Goal: Task Accomplishment & Management: Complete application form

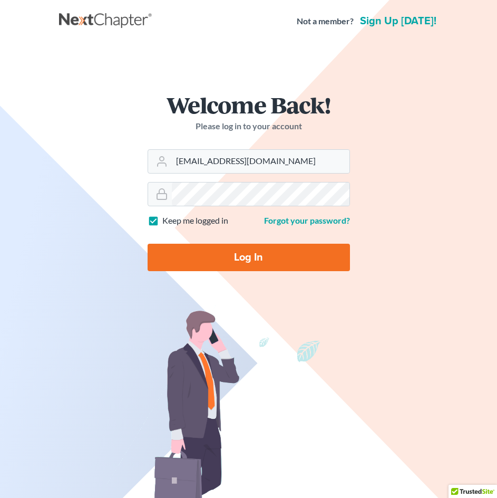
click at [246, 265] on input "Log In" at bounding box center [249, 257] width 202 height 27
type input "Thinking..."
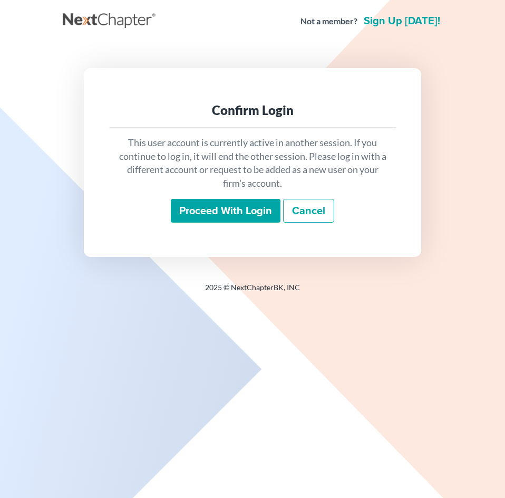
click at [236, 227] on div "This user account is currently active in another session. If you continue to lo…" at bounding box center [252, 180] width 287 height 104
click at [238, 216] on input "Proceed with login" at bounding box center [226, 211] width 110 height 24
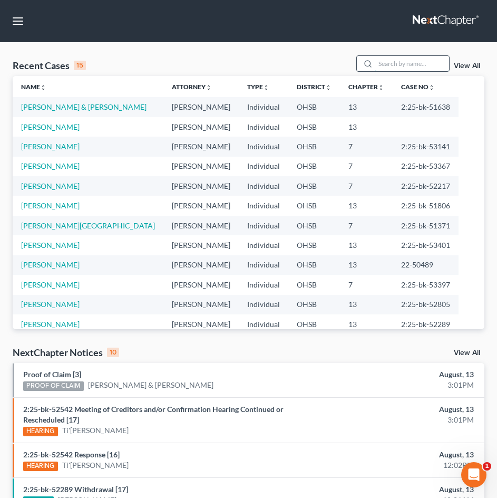
click at [390, 64] on input "search" at bounding box center [412, 63] width 74 height 15
type input "[PERSON_NAME]"
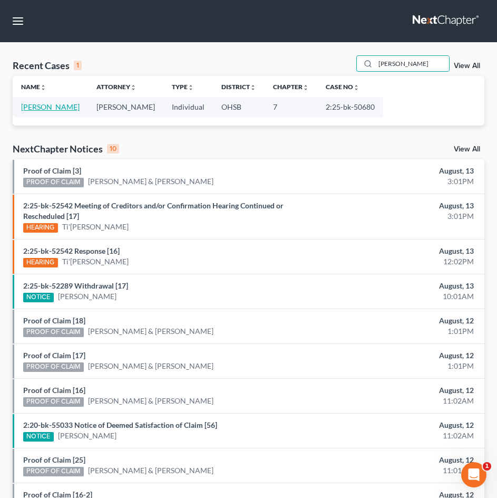
click at [28, 103] on link "[PERSON_NAME]" at bounding box center [50, 106] width 59 height 9
select select "0"
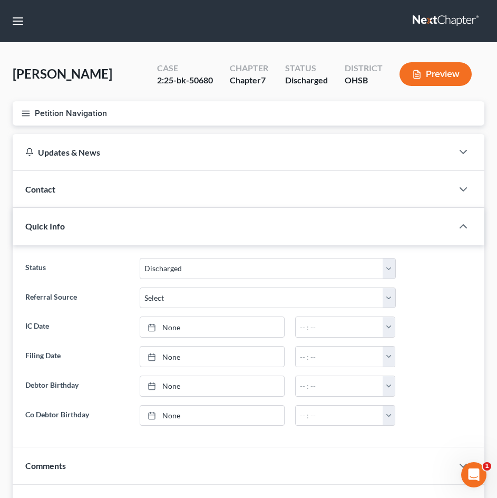
click at [28, 112] on icon "button" at bounding box center [25, 113] width 9 height 9
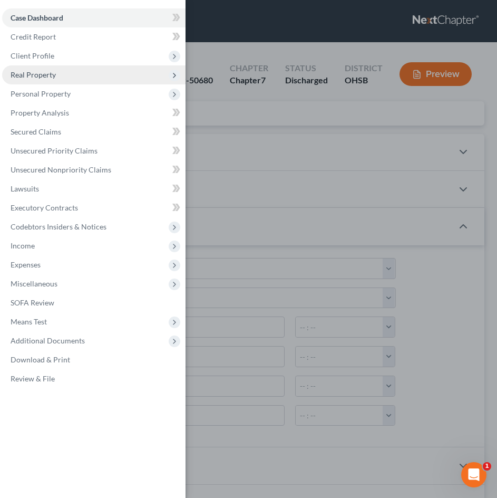
click at [42, 77] on span "Real Property" at bounding box center [33, 74] width 45 height 9
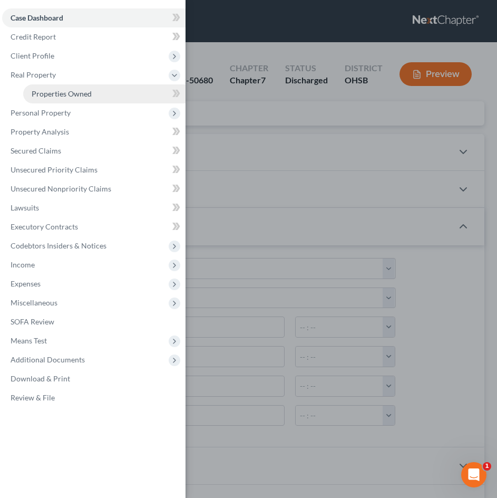
click at [45, 90] on span "Properties Owned" at bounding box center [62, 93] width 60 height 9
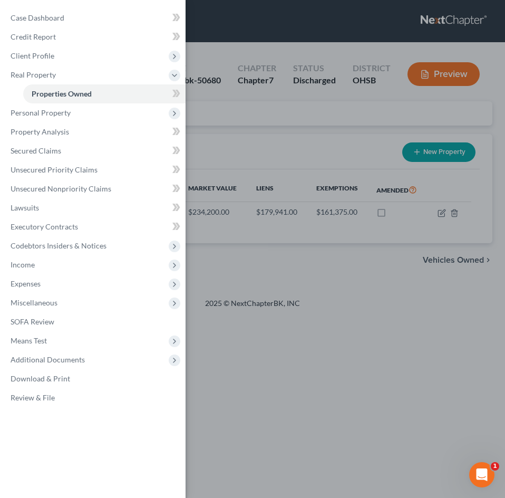
click at [345, 305] on div "Case Dashboard Payments Invoices Payments Payments Credit Report Client Profile" at bounding box center [252, 249] width 505 height 498
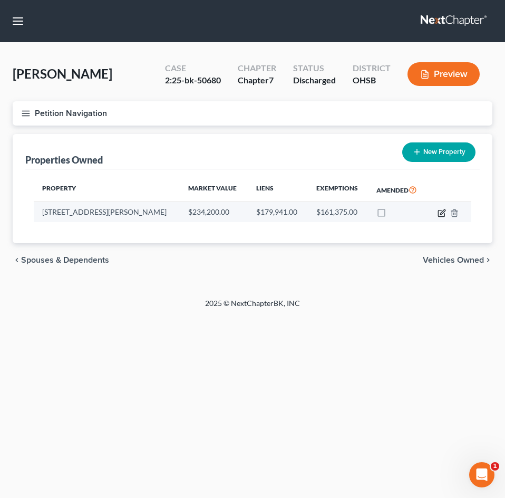
click at [439, 216] on icon "button" at bounding box center [441, 213] width 6 height 6
select select "36"
select select "3"
select select "0"
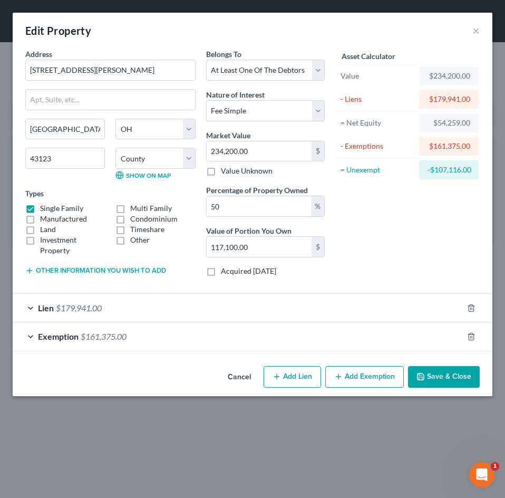
click at [428, 375] on button "Save & Close" at bounding box center [444, 377] width 72 height 22
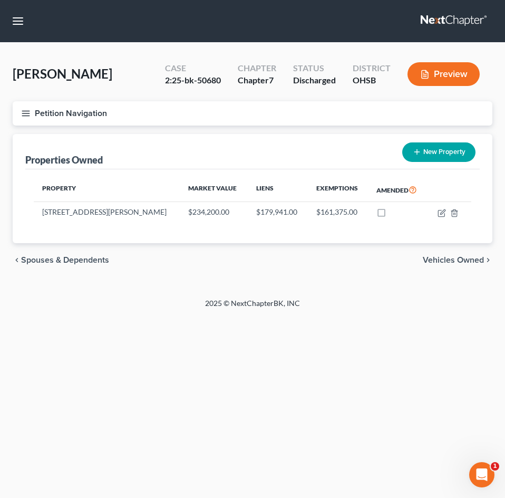
drag, startPoint x: 255, startPoint y: 434, endPoint x: 194, endPoint y: 385, distance: 78.3
drag, startPoint x: 194, startPoint y: 385, endPoint x: 31, endPoint y: 112, distance: 318.0
click at [31, 112] on button "Petition Navigation" at bounding box center [253, 113] width 480 height 24
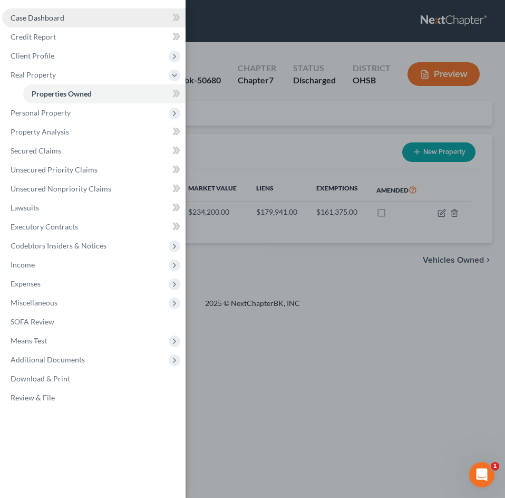
click at [47, 20] on span "Case Dashboard" at bounding box center [38, 17] width 54 height 9
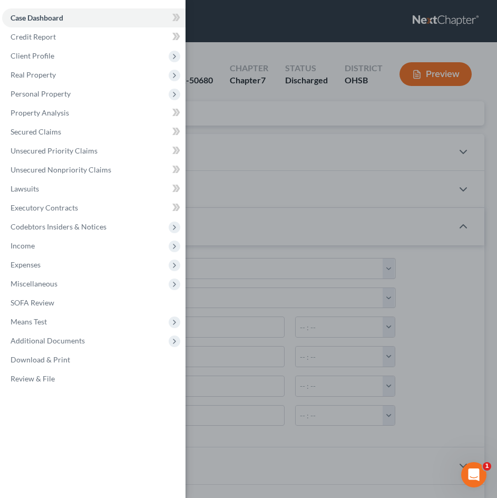
click at [260, 121] on div "Case Dashboard Payments Invoices Payments Payments Credit Report Client Profile" at bounding box center [248, 249] width 497 height 498
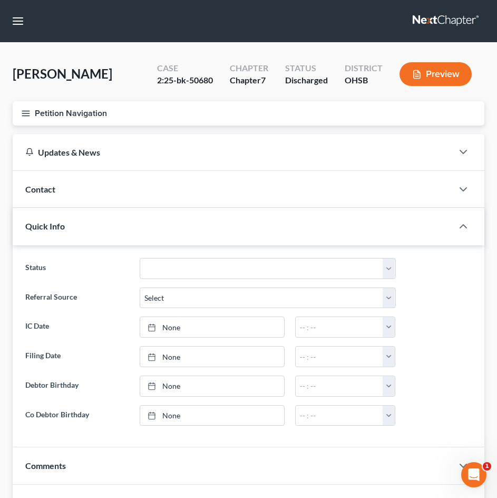
click at [30, 111] on icon "button" at bounding box center [25, 113] width 9 height 9
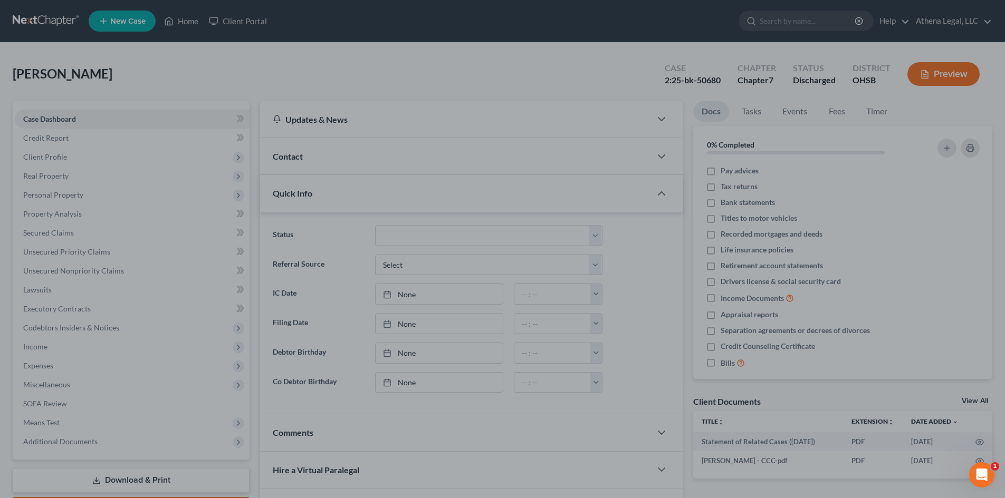
click at [77, 132] on div at bounding box center [502, 249] width 1005 height 498
click at [178, 102] on div at bounding box center [502, 249] width 1005 height 498
click at [59, 161] on div at bounding box center [502, 249] width 1005 height 498
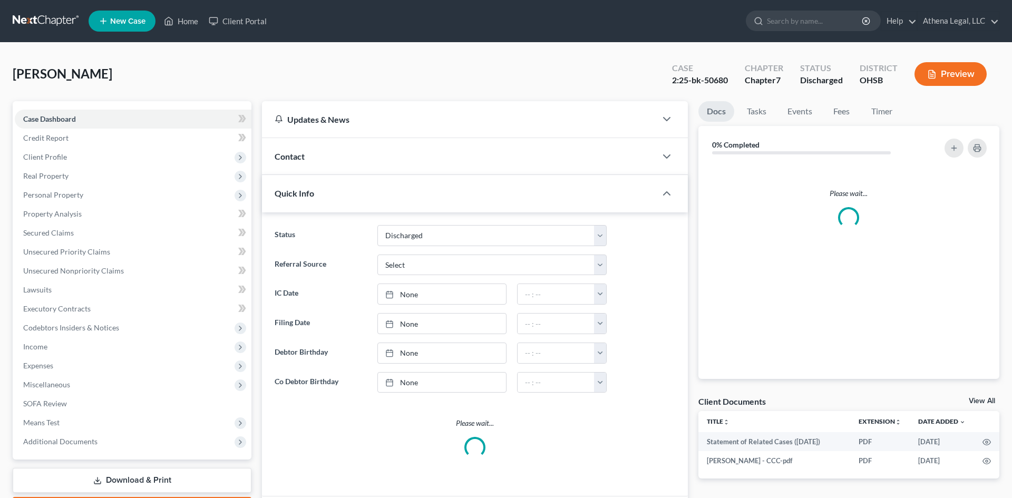
select select "0"
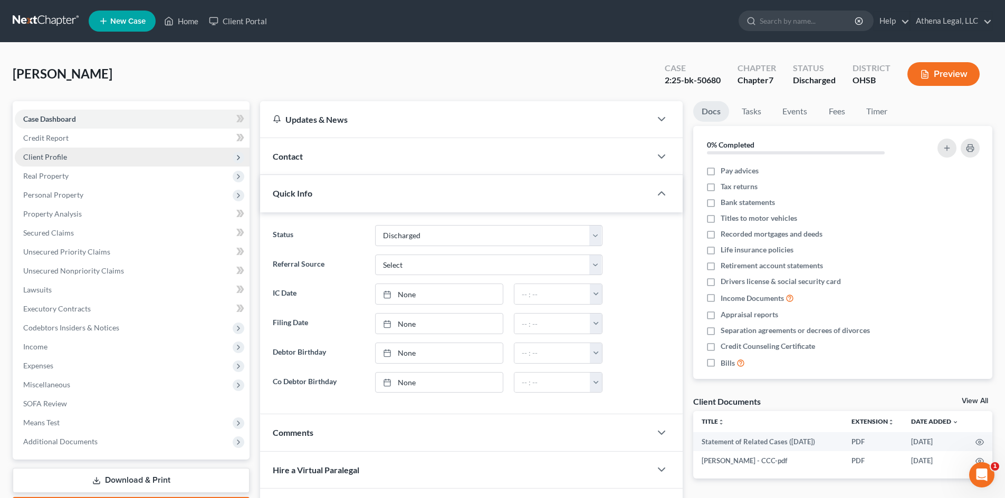
click at [56, 160] on span "Client Profile" at bounding box center [45, 156] width 44 height 9
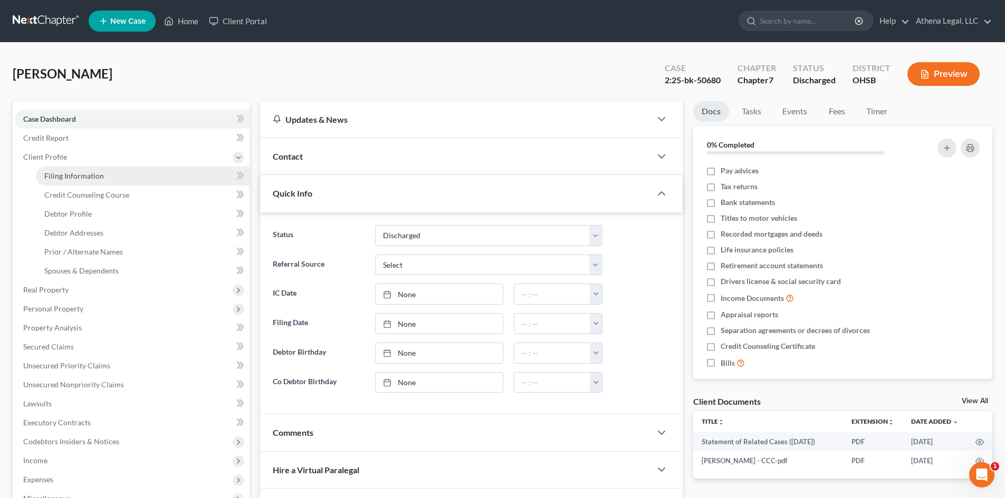
click at [56, 174] on span "Filing Information" at bounding box center [74, 175] width 60 height 9
select select "1"
select select "0"
select select "36"
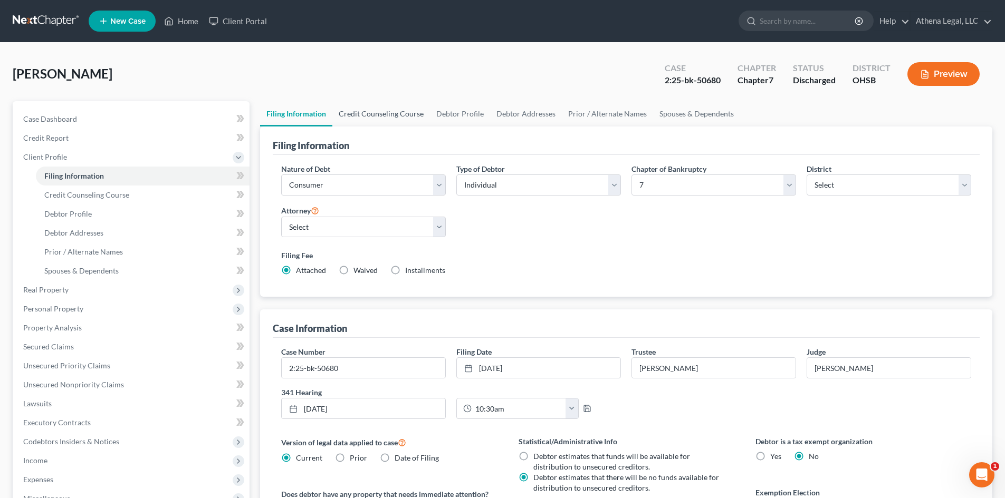
click at [371, 114] on link "Credit Counseling Course" at bounding box center [381, 113] width 98 height 25
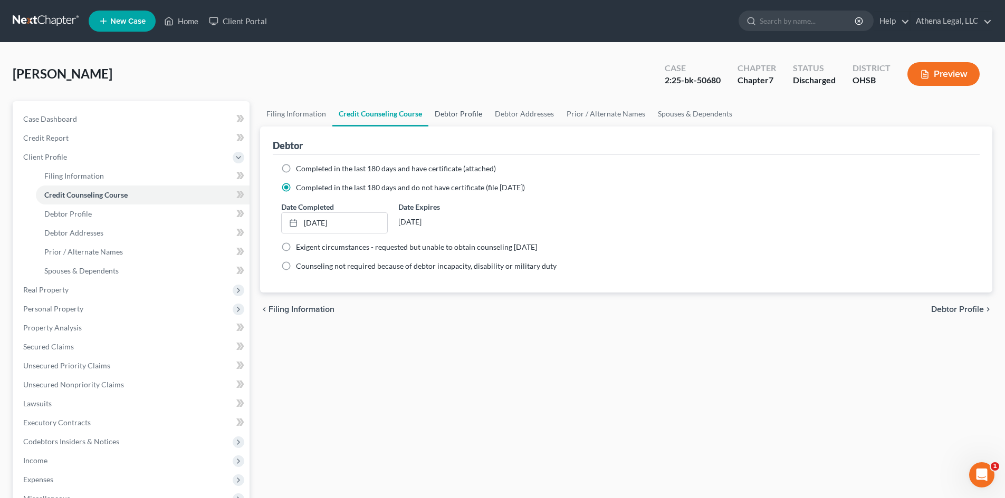
click at [448, 118] on link "Debtor Profile" at bounding box center [458, 113] width 60 height 25
select select "1"
select select "2"
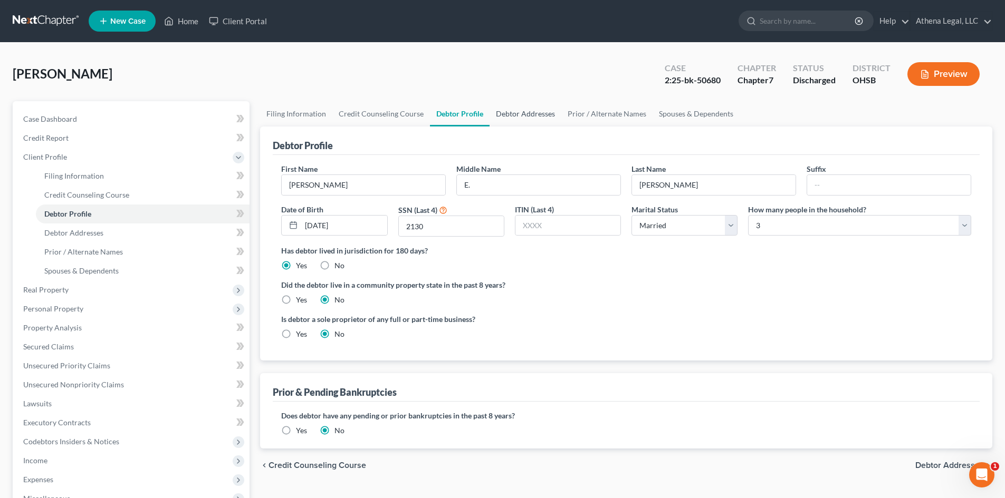
click at [518, 113] on link "Debtor Addresses" at bounding box center [525, 113] width 72 height 25
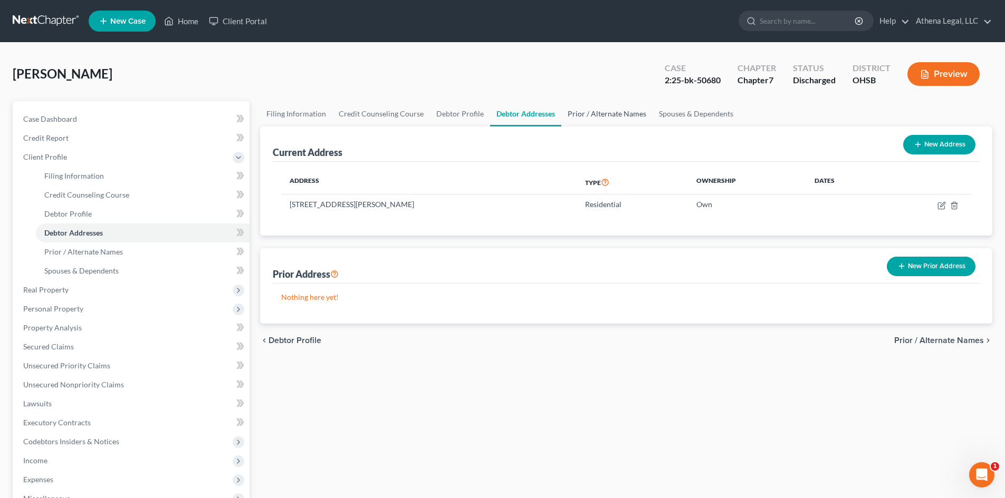
click at [604, 115] on link "Prior / Alternate Names" at bounding box center [606, 113] width 91 height 25
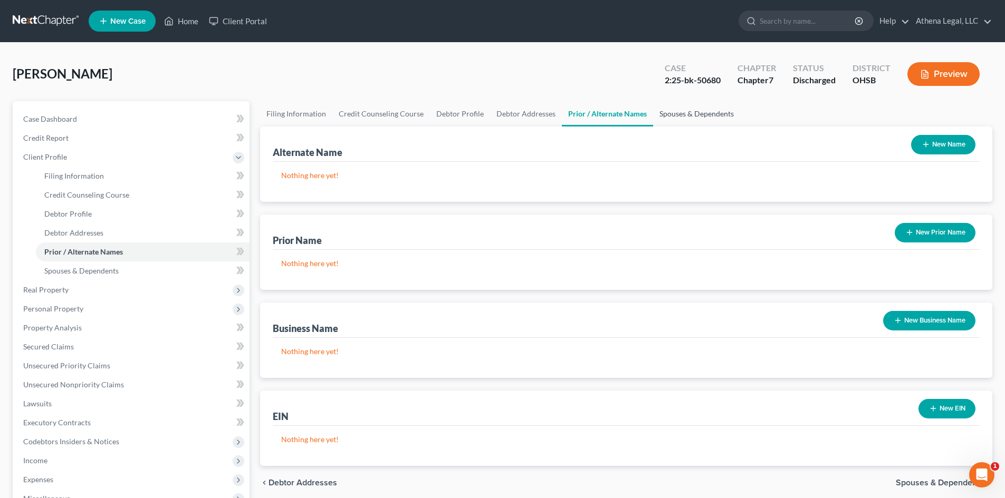
click at [681, 114] on link "Spouses & Dependents" at bounding box center [696, 113] width 87 height 25
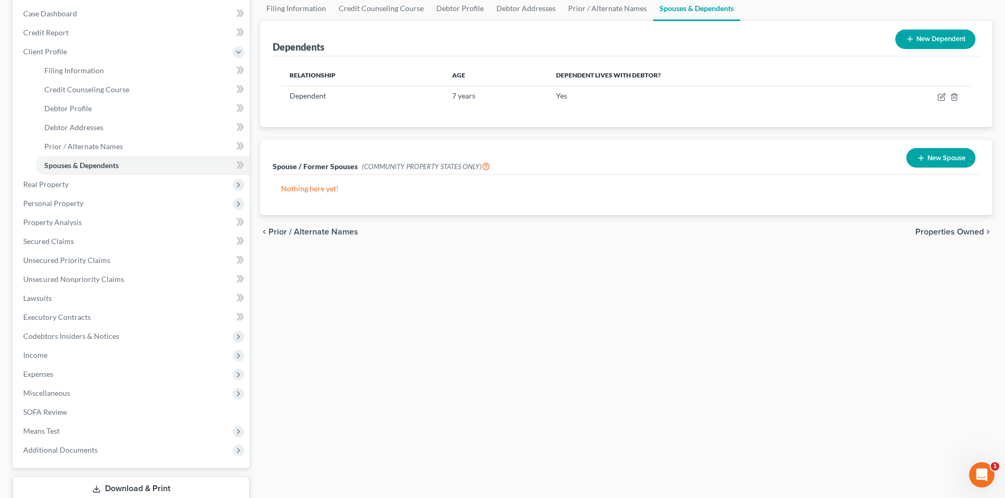
click at [935, 233] on span "Properties Owned" at bounding box center [949, 232] width 69 height 8
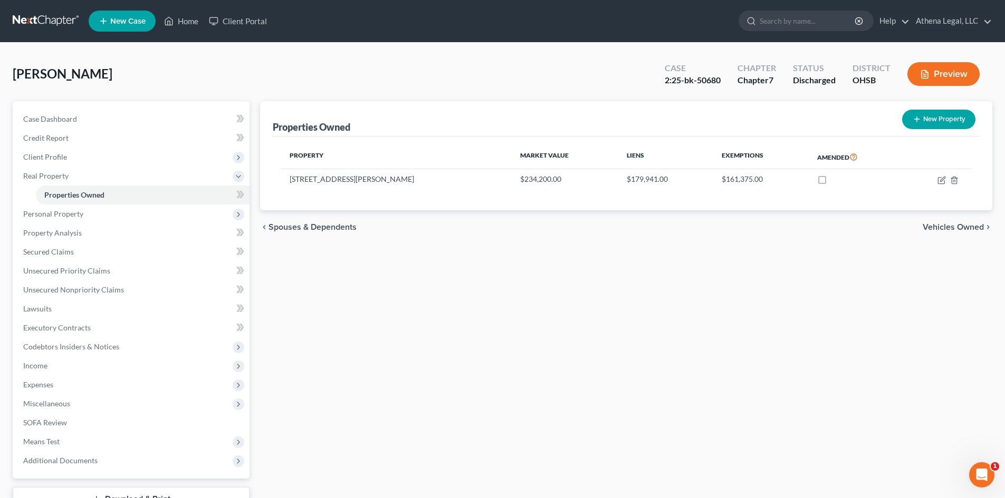
click at [954, 221] on div "chevron_left Spouses & Dependents Vehicles Owned chevron_right" at bounding box center [626, 227] width 732 height 34
click at [953, 228] on span "Vehicles Owned" at bounding box center [952, 227] width 61 height 8
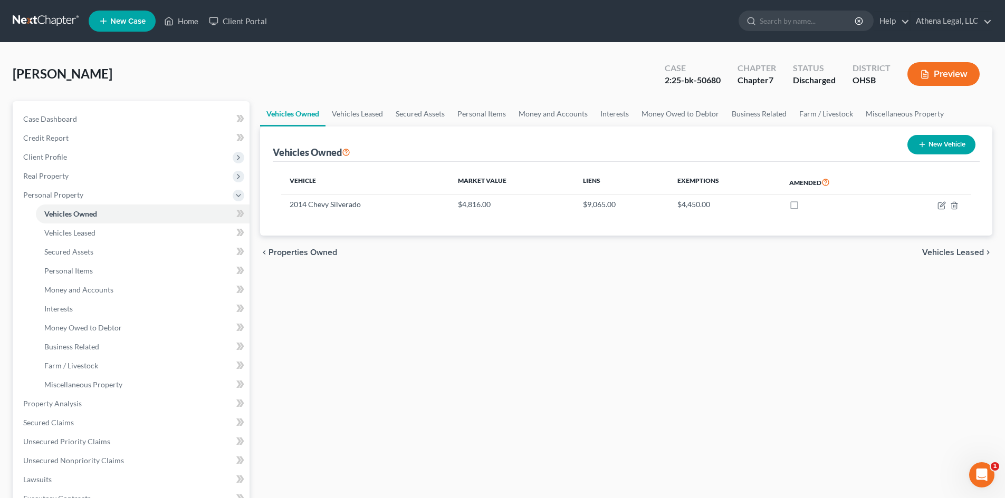
click at [941, 255] on span "Vehicles Leased" at bounding box center [953, 252] width 62 height 8
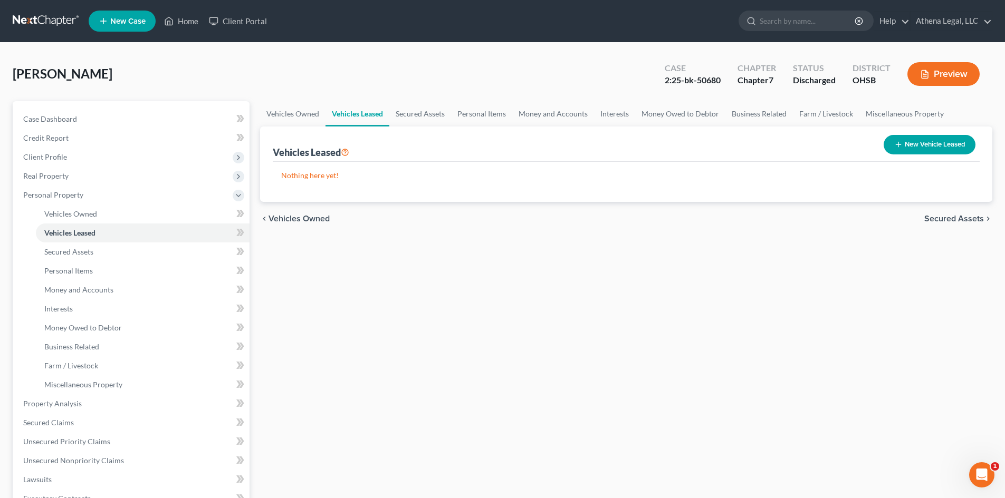
click at [941, 220] on span "Secured Assets" at bounding box center [954, 219] width 60 height 8
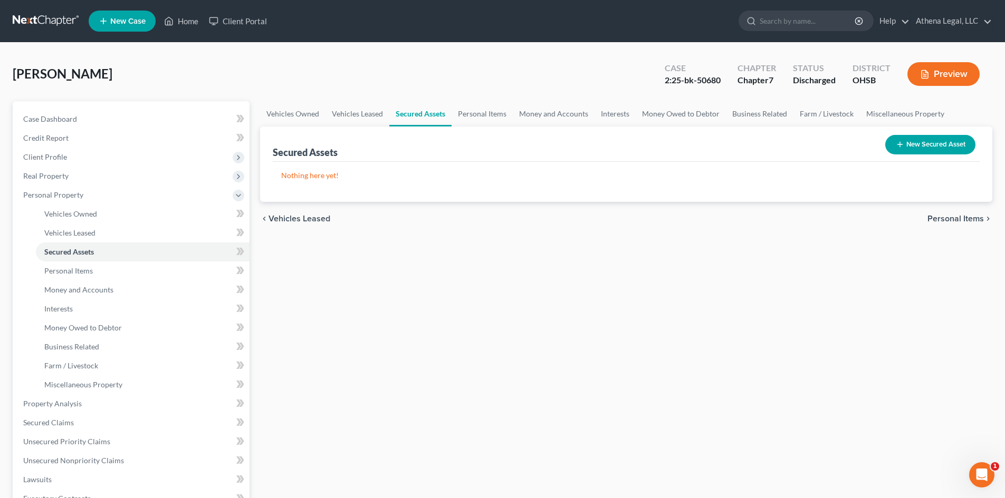
click at [941, 220] on span "Personal Items" at bounding box center [955, 219] width 56 height 8
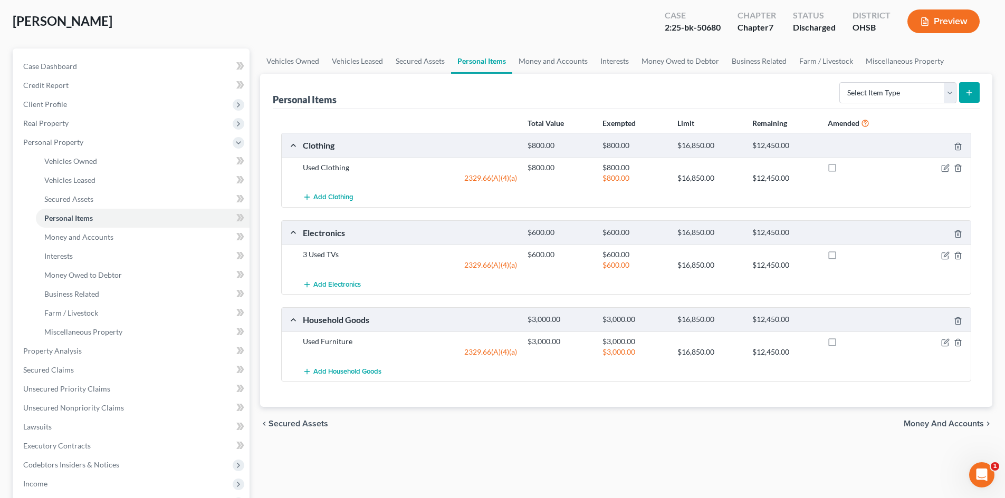
click at [935, 427] on span "Money and Accounts" at bounding box center [943, 424] width 80 height 8
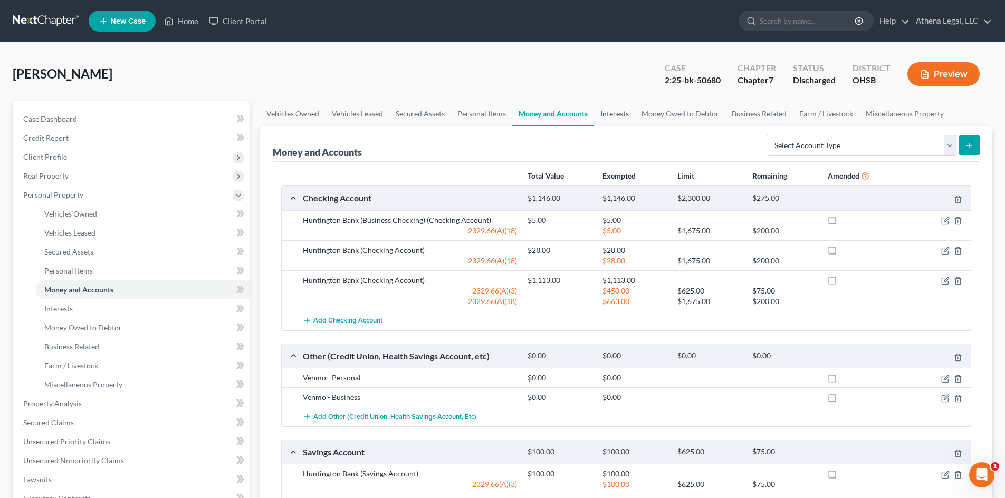
click at [625, 117] on link "Interests" at bounding box center [614, 113] width 41 height 25
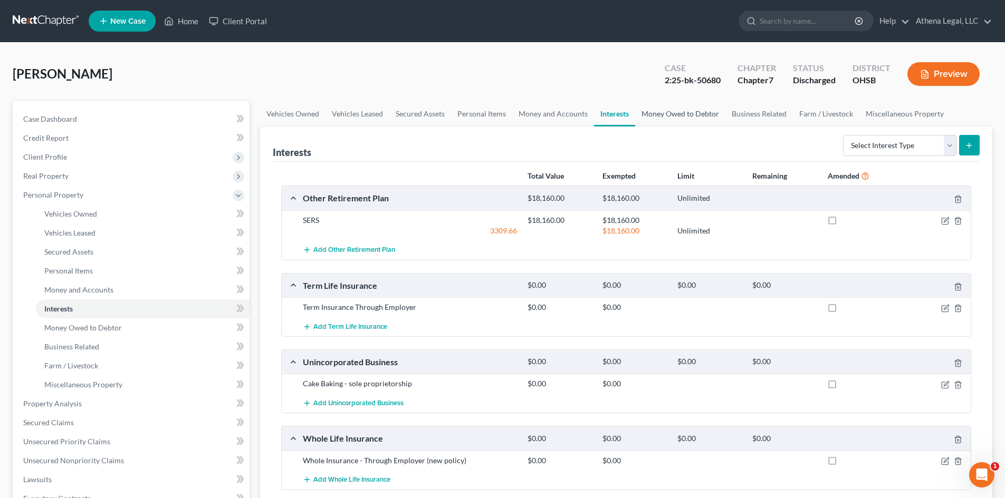
click at [681, 116] on link "Money Owed to Debtor" at bounding box center [680, 113] width 90 height 25
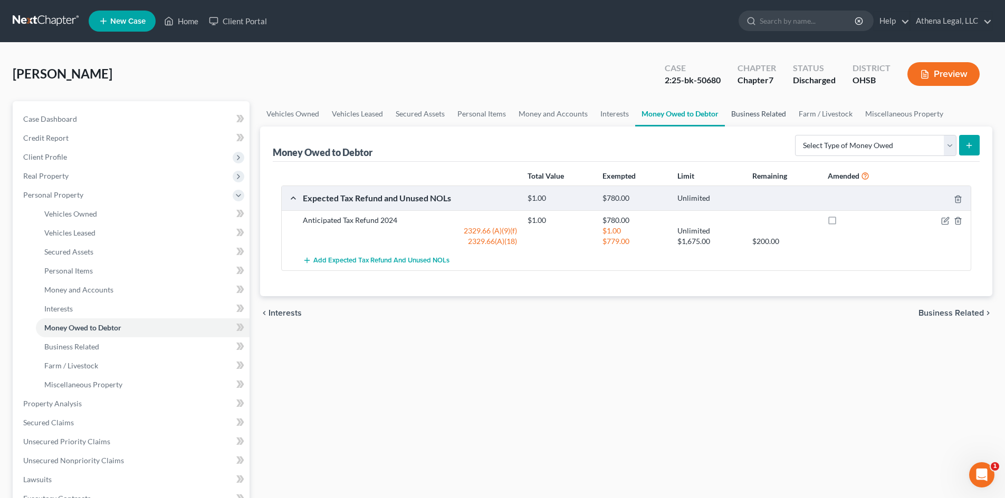
click at [748, 115] on link "Business Related" at bounding box center [758, 113] width 67 height 25
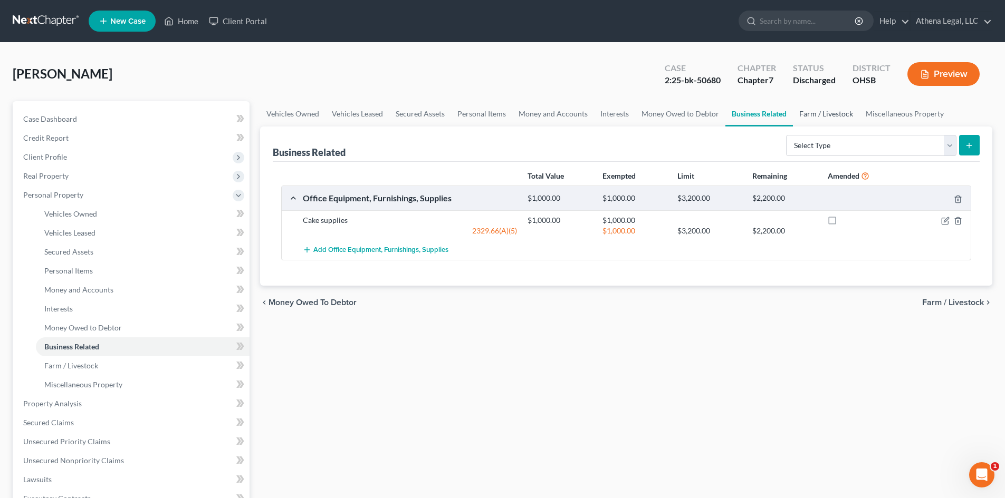
click at [802, 113] on link "Farm / Livestock" at bounding box center [826, 113] width 66 height 25
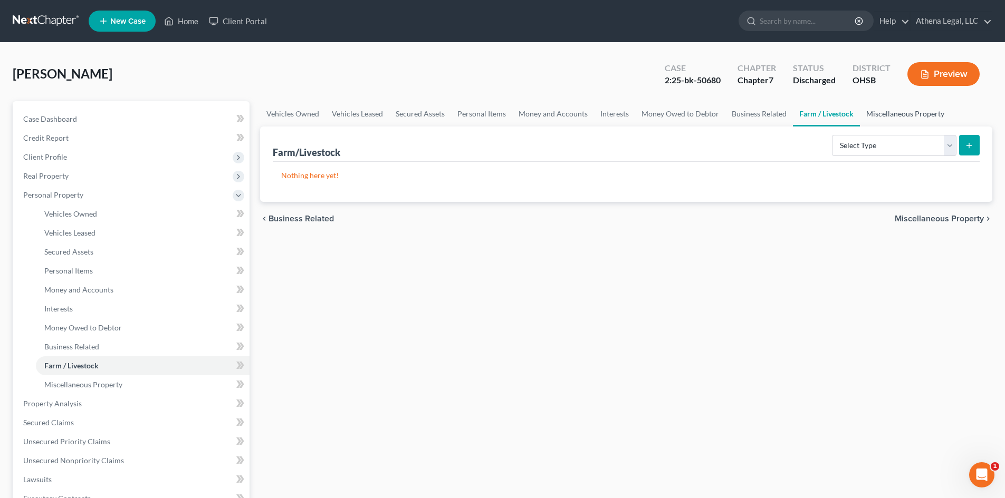
click at [902, 114] on link "Miscellaneous Property" at bounding box center [905, 113] width 91 height 25
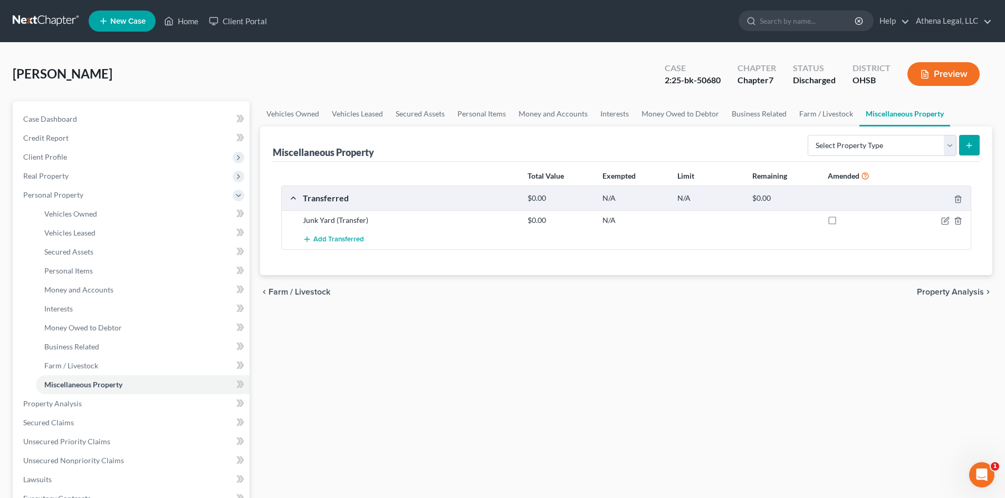
click at [925, 291] on span "Property Analysis" at bounding box center [949, 292] width 67 height 8
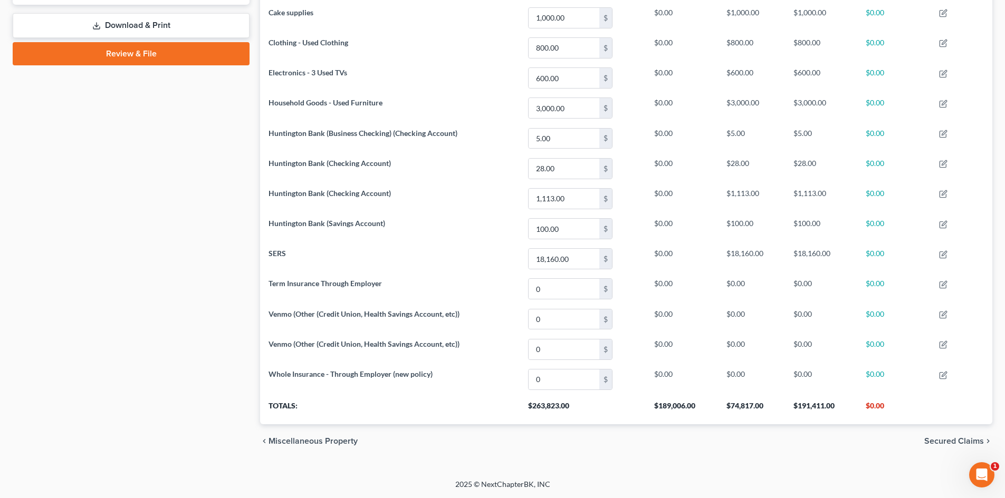
click at [941, 443] on span "Secured Claims" at bounding box center [954, 441] width 60 height 8
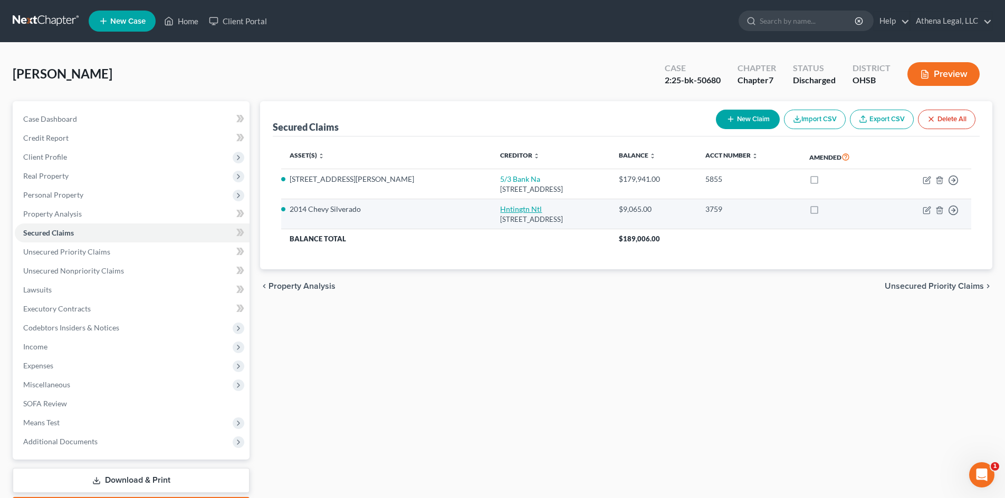
click at [500, 210] on link "Hntingtn Ntl" at bounding box center [521, 209] width 42 height 9
select select "36"
select select "2"
select select "0"
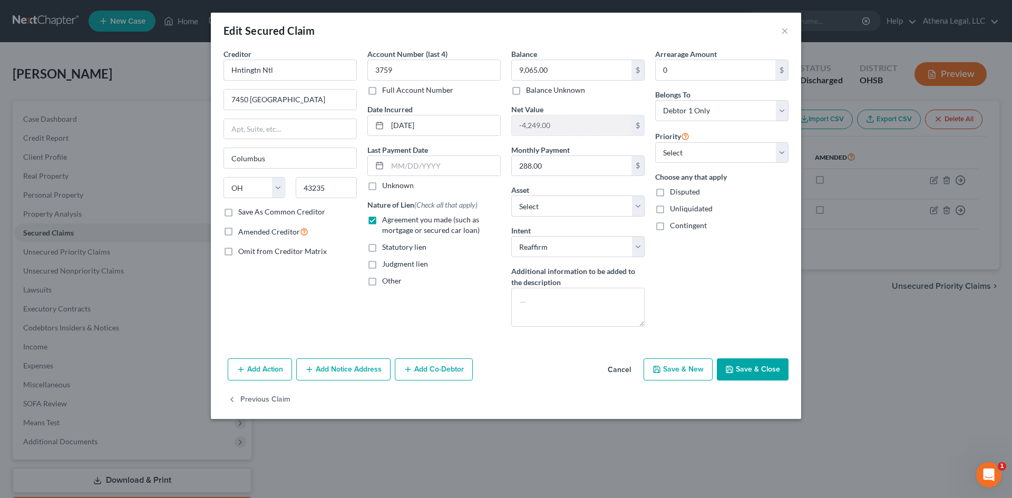
click at [742, 365] on button "Save & Close" at bounding box center [753, 370] width 72 height 22
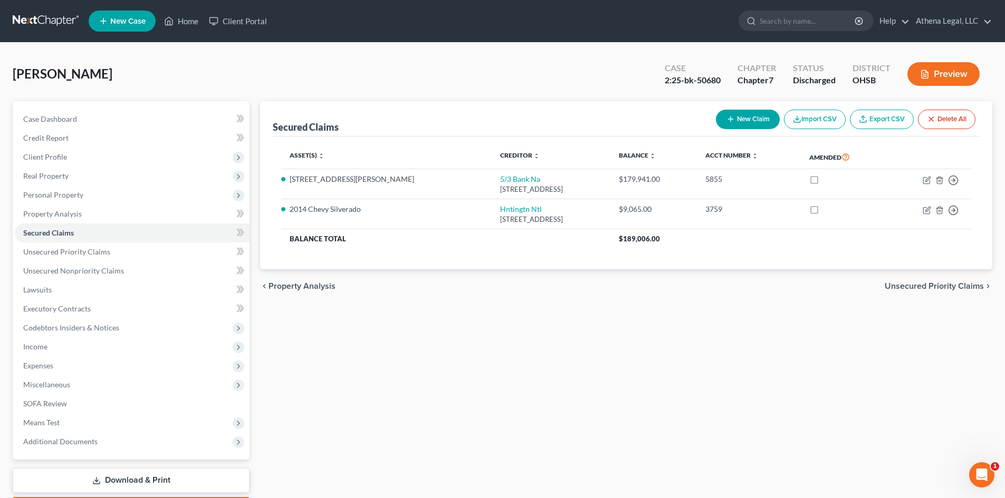
click at [920, 285] on span "Unsecured Priority Claims" at bounding box center [933, 286] width 99 height 8
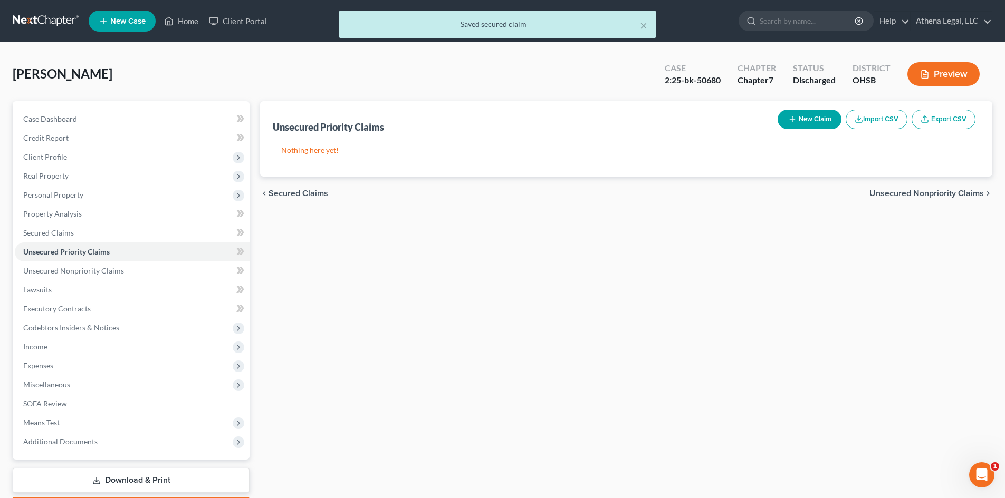
click at [917, 195] on span "Unsecured Nonpriority Claims" at bounding box center [926, 193] width 114 height 8
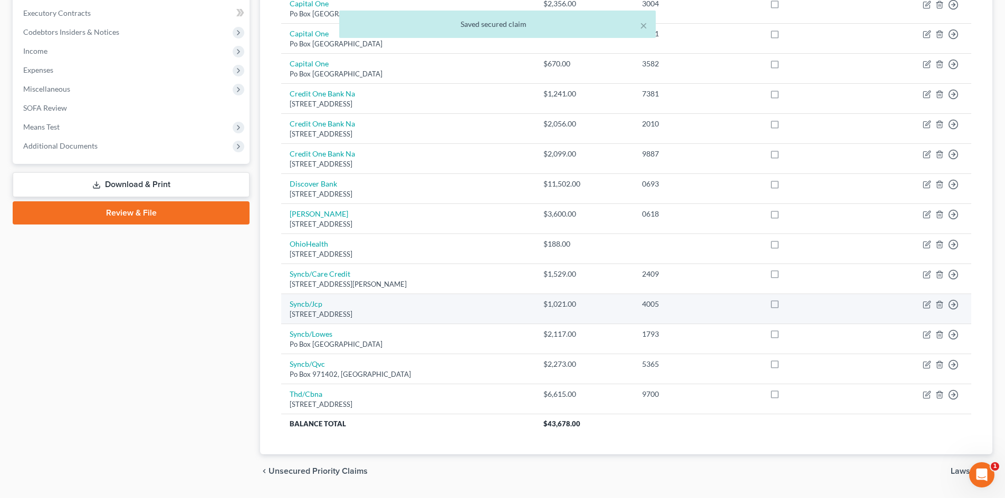
scroll to position [326, 0]
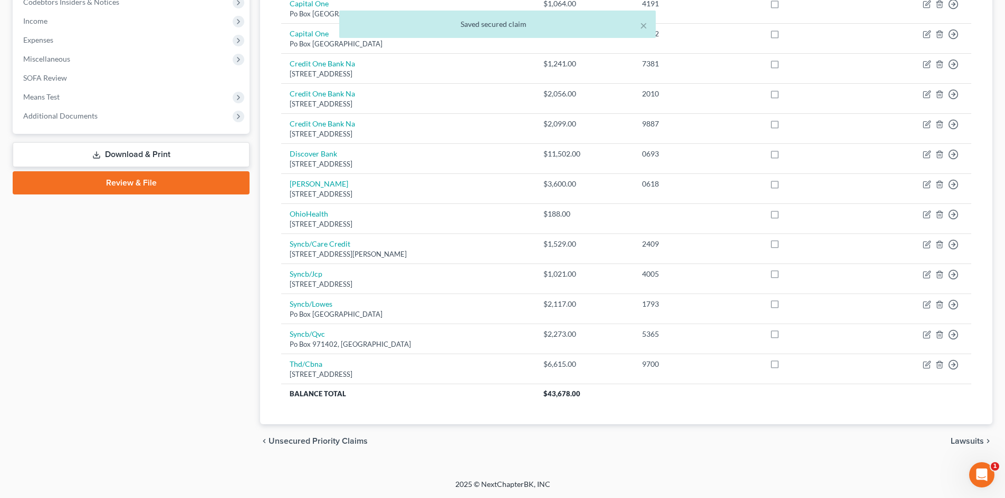
click at [958, 440] on span "Lawsuits" at bounding box center [966, 441] width 33 height 8
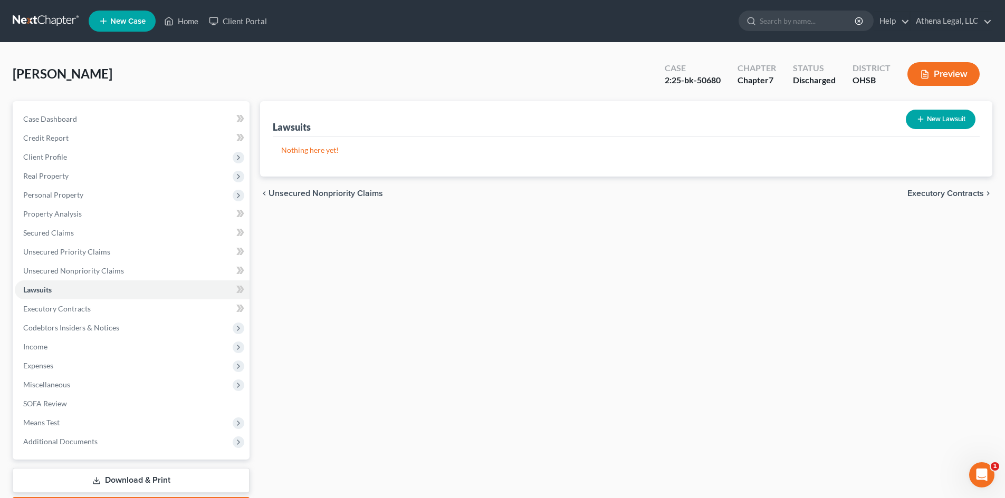
click at [922, 189] on span "Executory Contracts" at bounding box center [945, 193] width 76 height 8
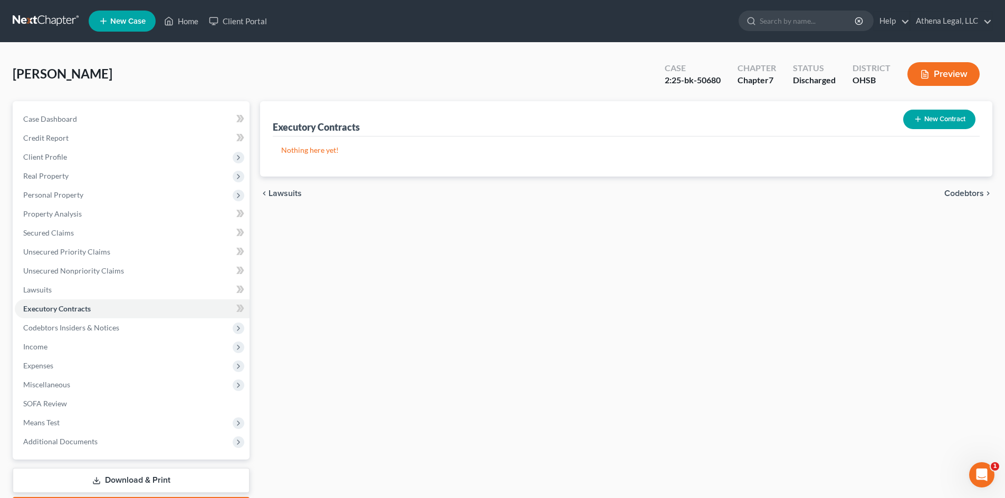
click at [955, 189] on span "Codebtors" at bounding box center [964, 193] width 40 height 8
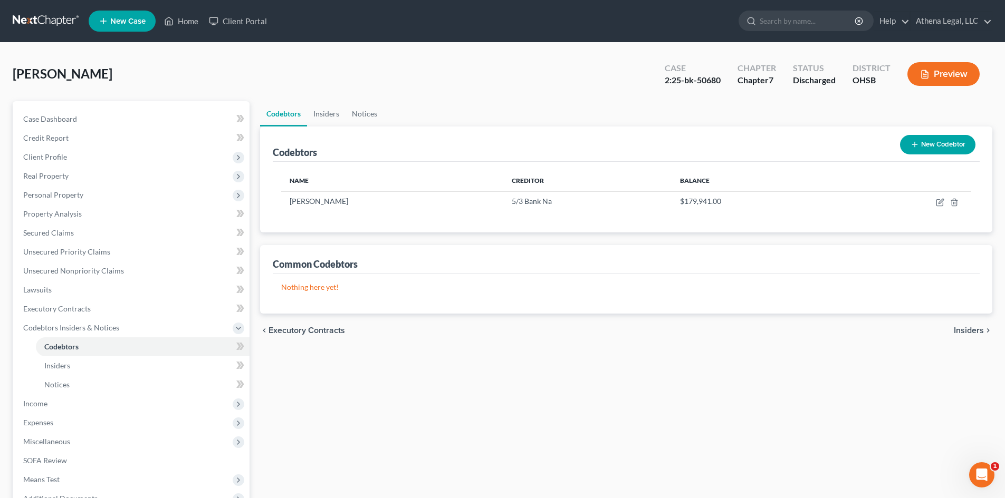
click at [960, 332] on span "Insiders" at bounding box center [968, 330] width 30 height 8
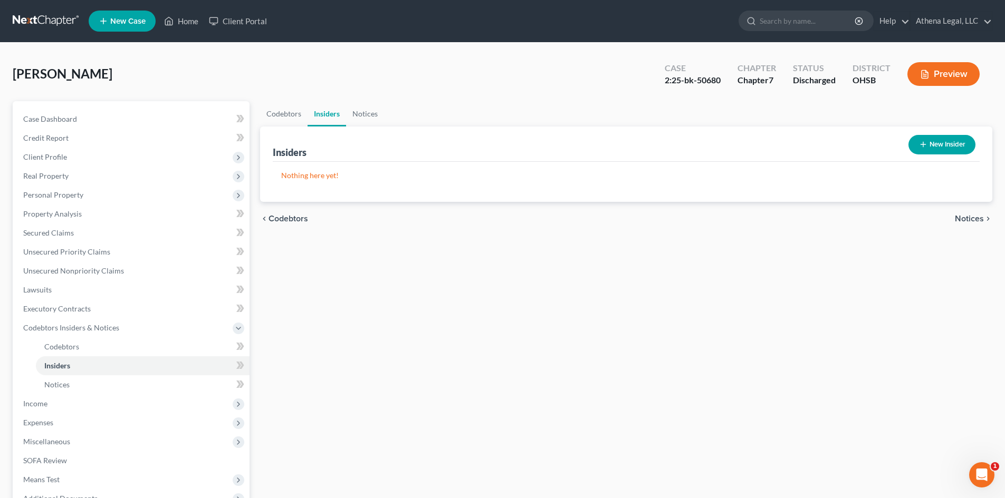
click at [960, 224] on div "chevron_left Codebtors Notices chevron_right" at bounding box center [626, 219] width 732 height 34
click at [965, 219] on span "Notices" at bounding box center [968, 219] width 29 height 8
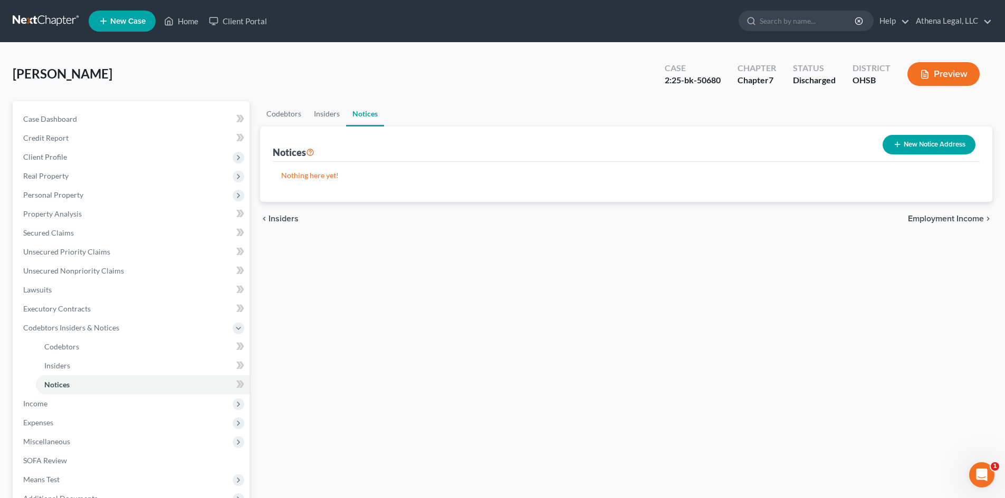
click at [965, 219] on span "Employment Income" at bounding box center [945, 219] width 76 height 8
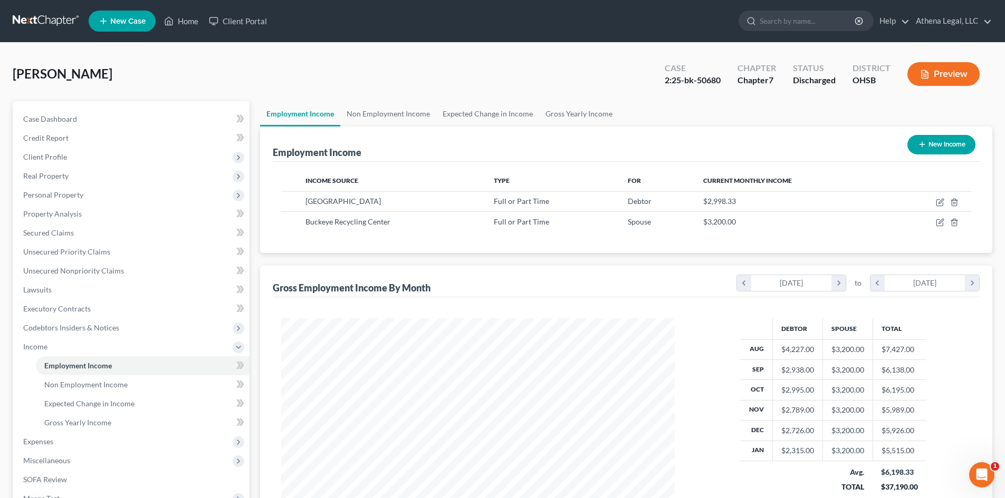
scroll to position [197, 414]
drag, startPoint x: 479, startPoint y: 195, endPoint x: 489, endPoint y: 196, distance: 10.1
click at [489, 196] on tr "Columbus City Schools Full or Part Time Debtor $2,998.33" at bounding box center [626, 201] width 690 height 20
click at [388, 111] on link "Non Employment Income" at bounding box center [388, 113] width 96 height 25
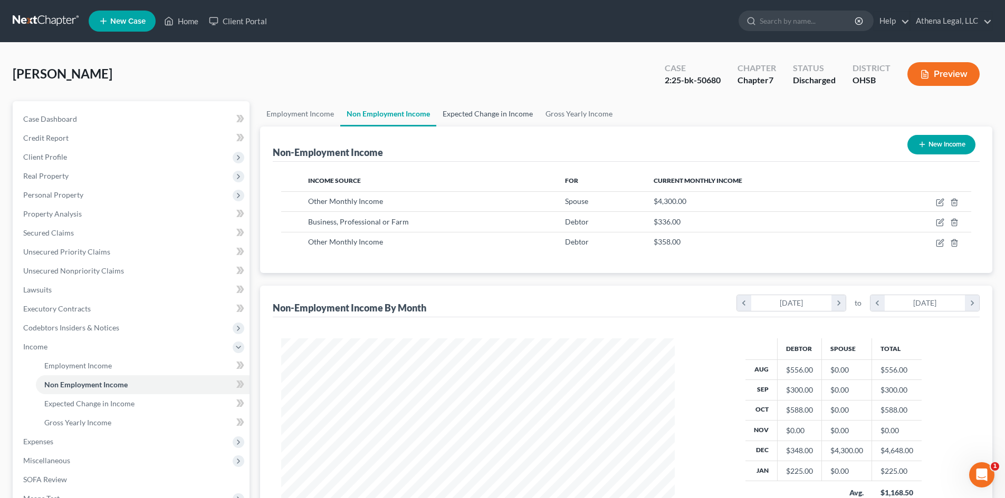
scroll to position [197, 414]
click at [462, 112] on link "Expected Change in Income" at bounding box center [487, 113] width 103 height 25
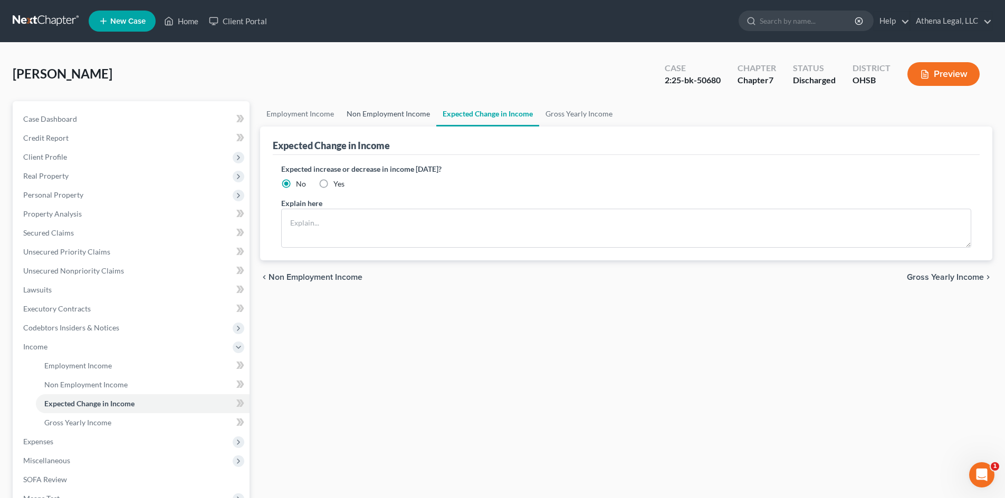
click at [413, 115] on link "Non Employment Income" at bounding box center [388, 113] width 96 height 25
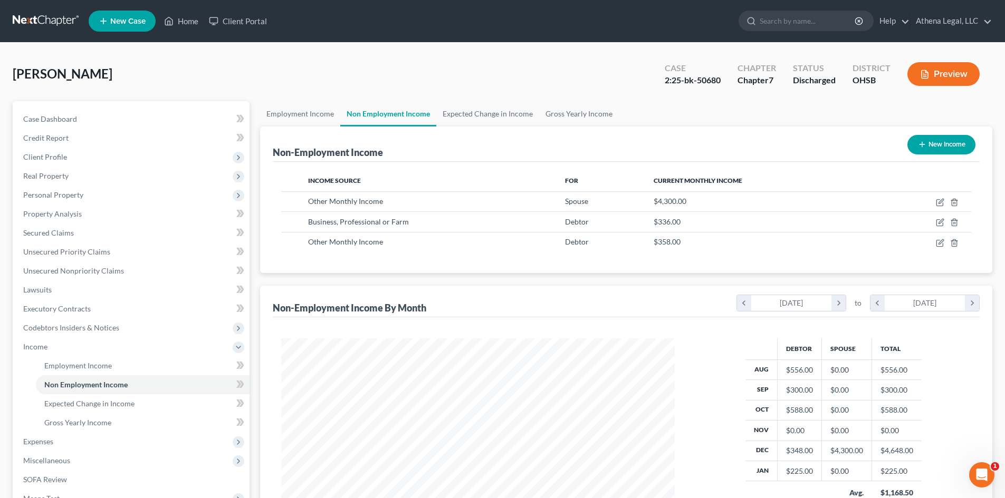
scroll to position [197, 414]
click at [461, 109] on link "Expected Change in Income" at bounding box center [487, 113] width 103 height 25
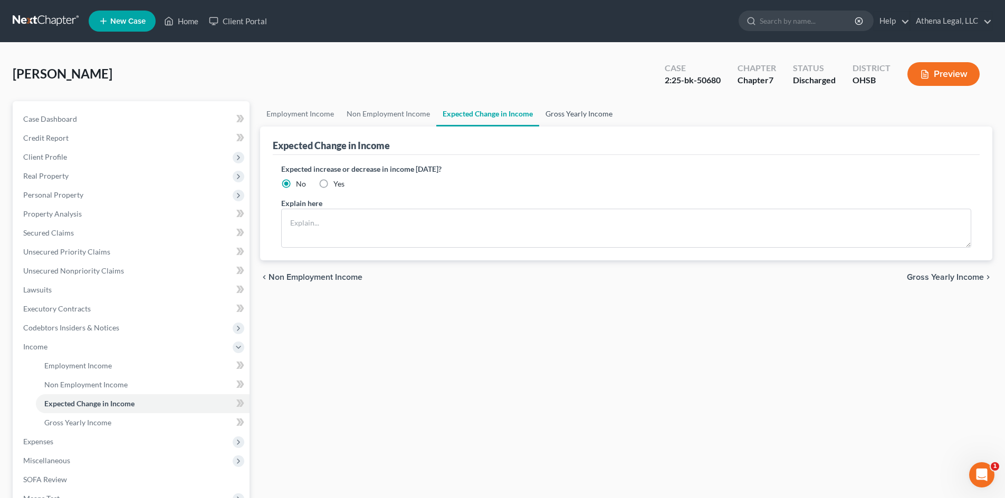
click at [586, 115] on link "Gross Yearly Income" at bounding box center [579, 113] width 80 height 25
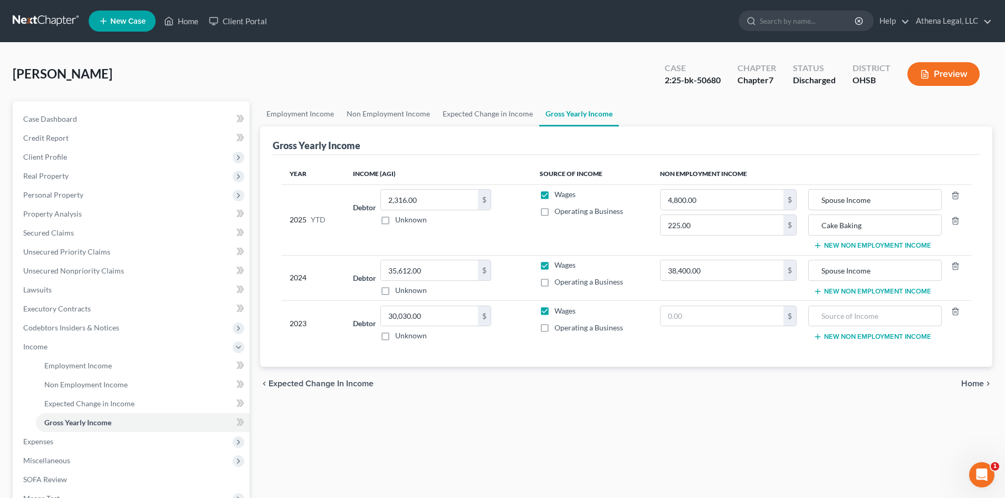
drag, startPoint x: 965, startPoint y: 393, endPoint x: 966, endPoint y: 385, distance: 7.5
click at [965, 392] on div "chevron_left Expected Change in Income Home chevron_right" at bounding box center [626, 384] width 732 height 34
click at [966, 385] on span "Home" at bounding box center [972, 384] width 23 height 8
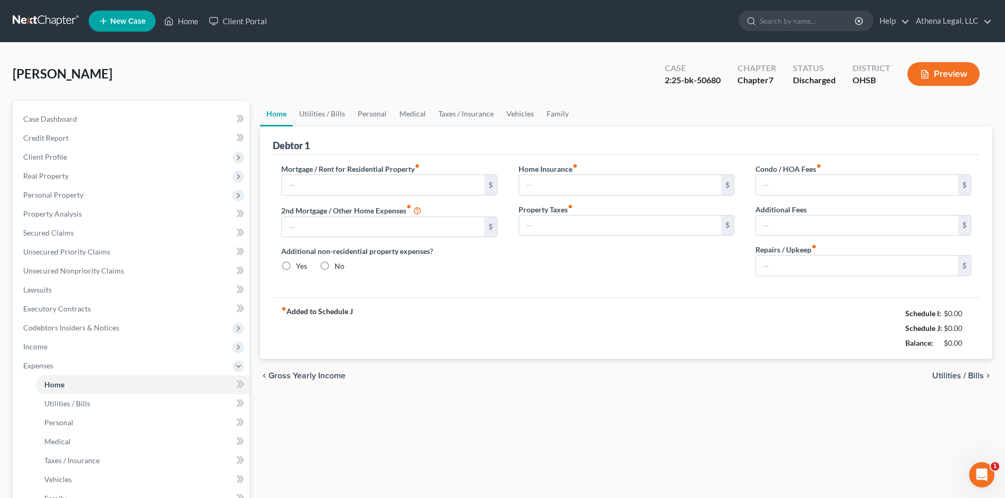
type input "1,470.00"
type input "0.00"
radio input "true"
type input "0.00"
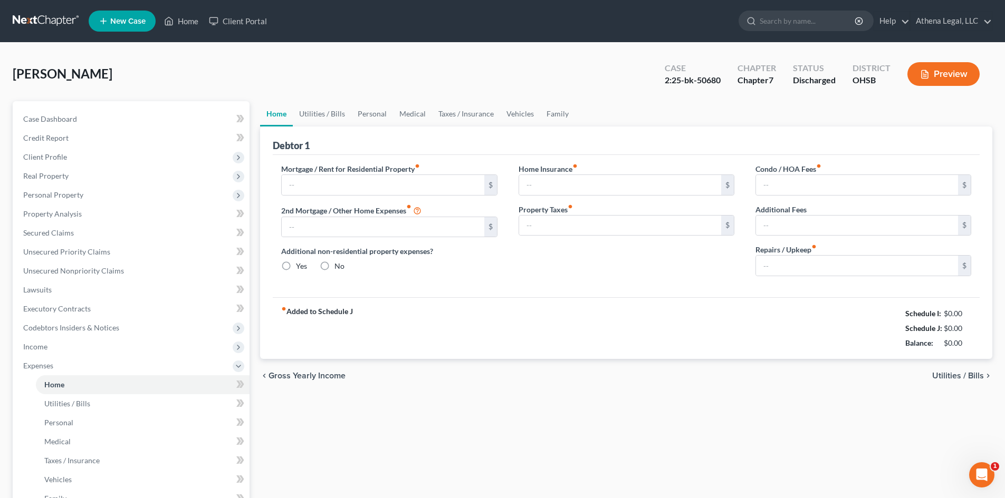
type input "0.00"
click at [313, 114] on link "Utilities / Bills" at bounding box center [322, 113] width 59 height 25
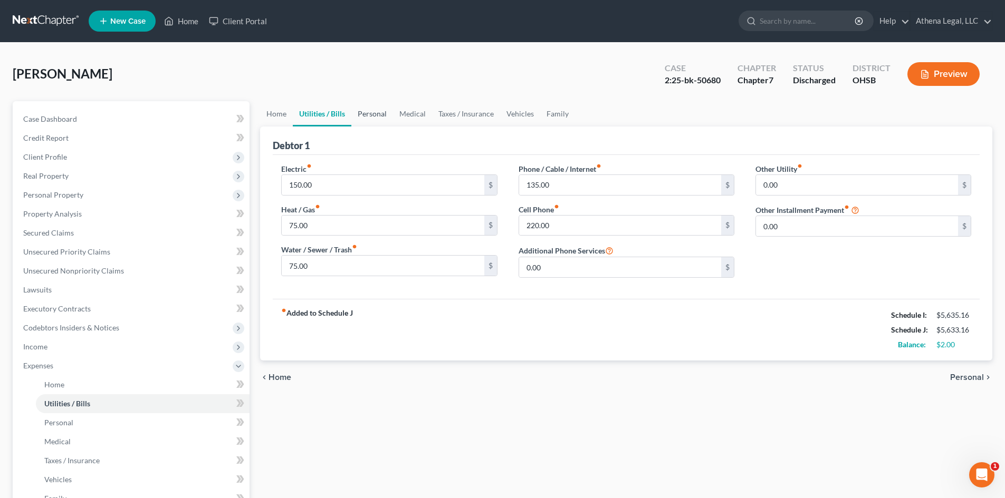
click at [364, 112] on link "Personal" at bounding box center [372, 113] width 42 height 25
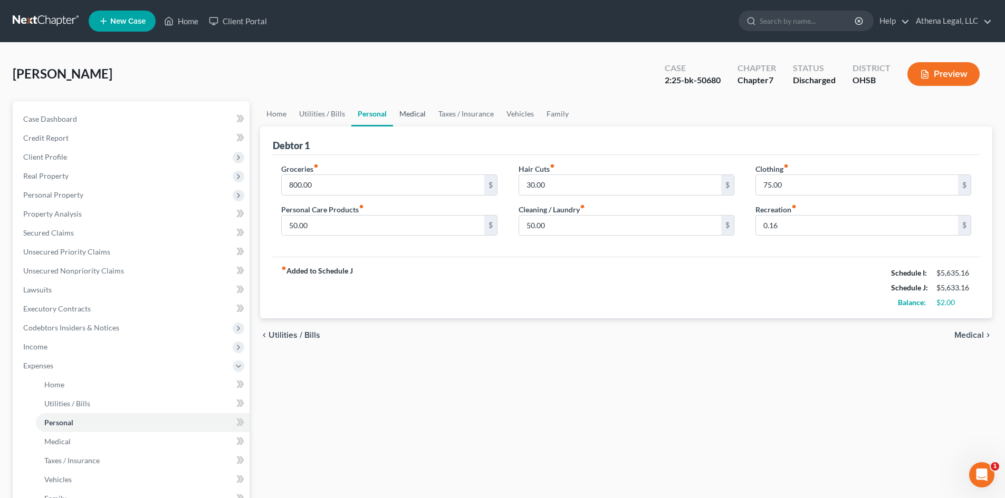
click at [410, 120] on link "Medical" at bounding box center [412, 113] width 39 height 25
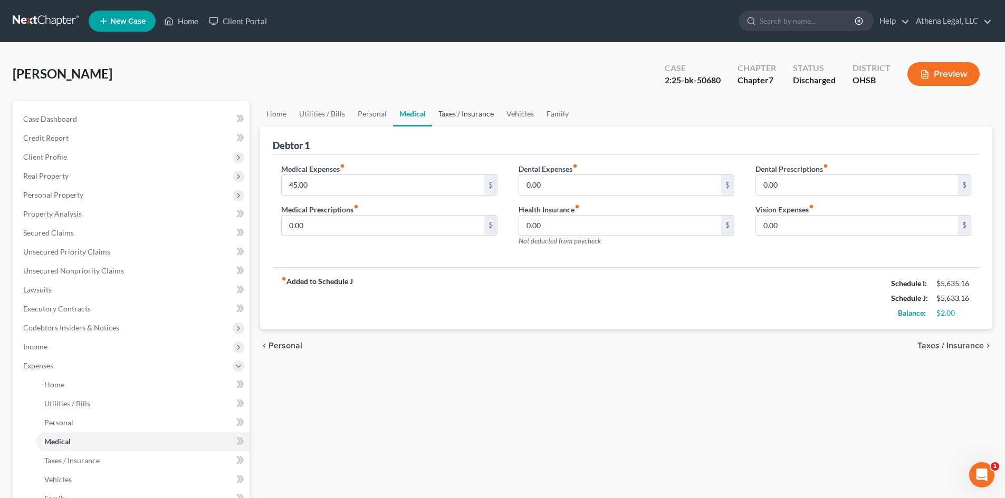
click at [440, 117] on link "Taxes / Insurance" at bounding box center [466, 113] width 68 height 25
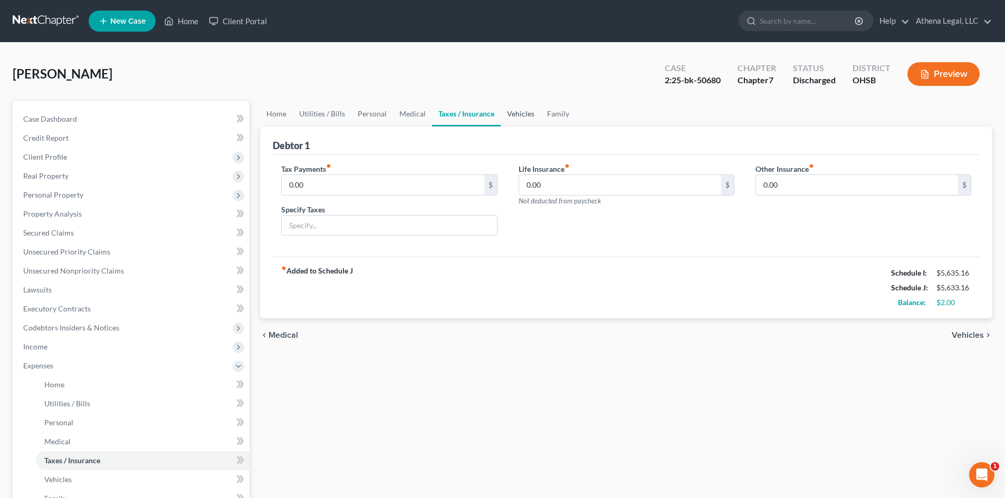
click at [505, 113] on link "Vehicles" at bounding box center [520, 113] width 40 height 25
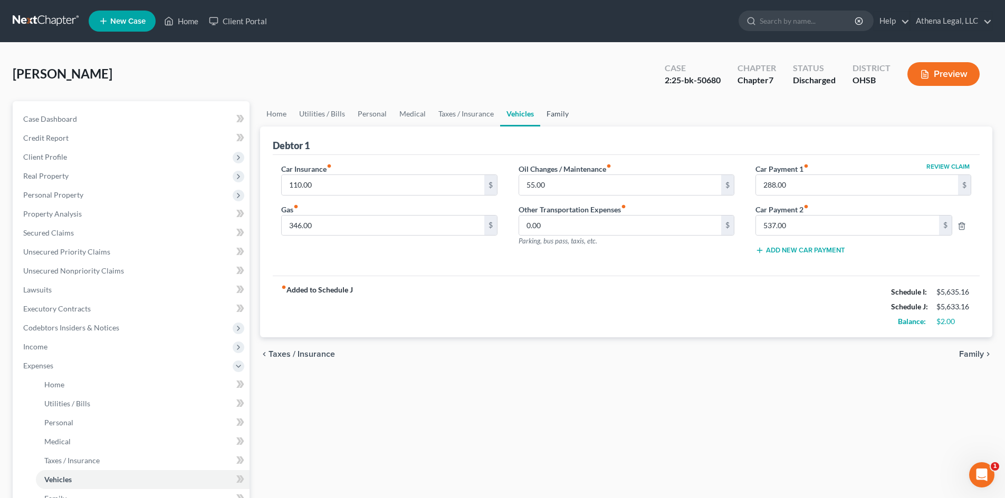
click at [561, 113] on link "Family" at bounding box center [557, 113] width 35 height 25
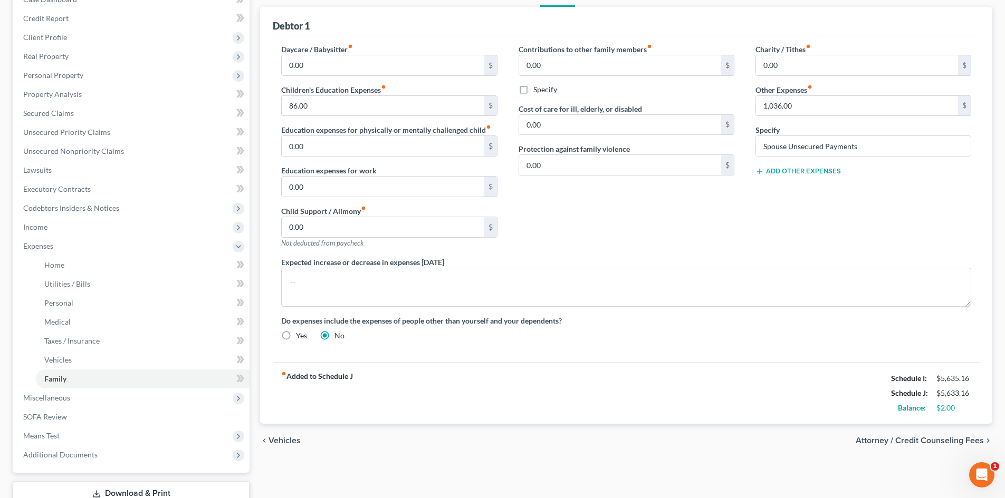
scroll to position [142, 0]
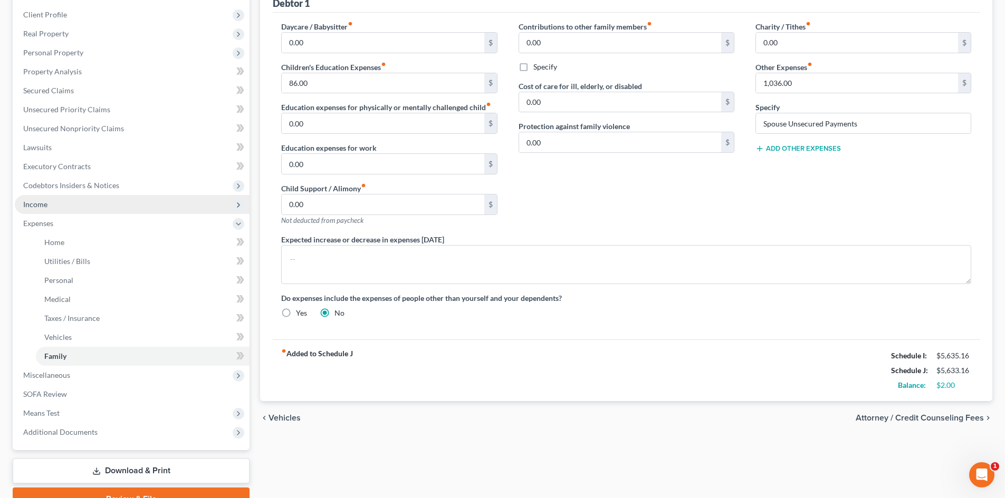
click at [79, 207] on span "Income" at bounding box center [132, 204] width 235 height 19
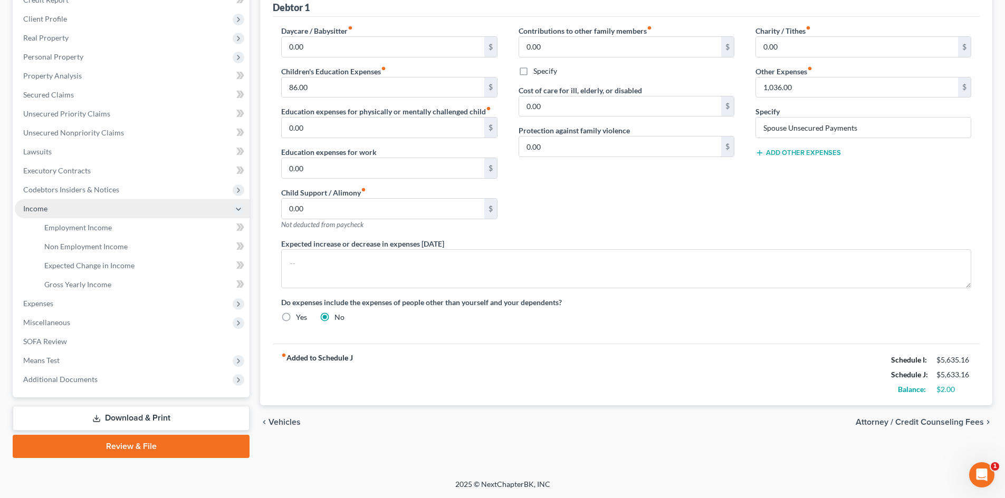
scroll to position [138, 0]
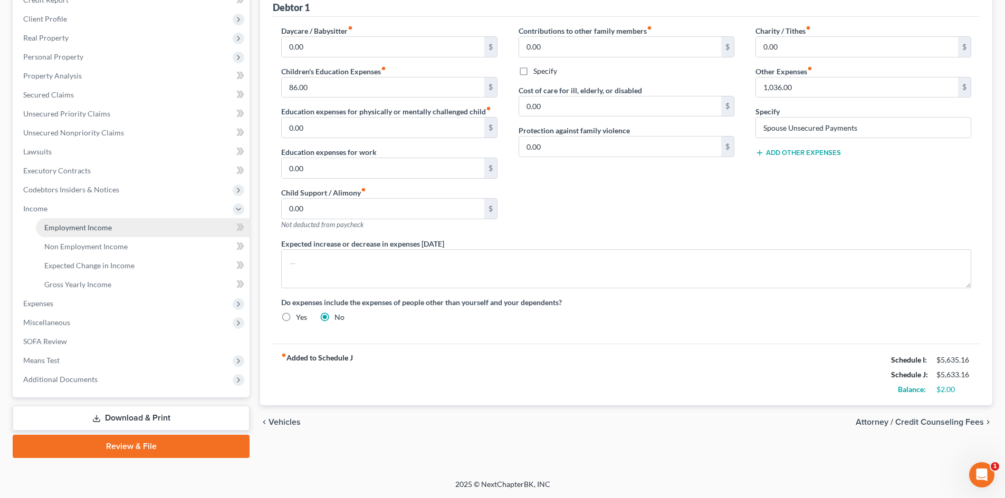
click at [88, 224] on span "Employment Income" at bounding box center [77, 227] width 67 height 9
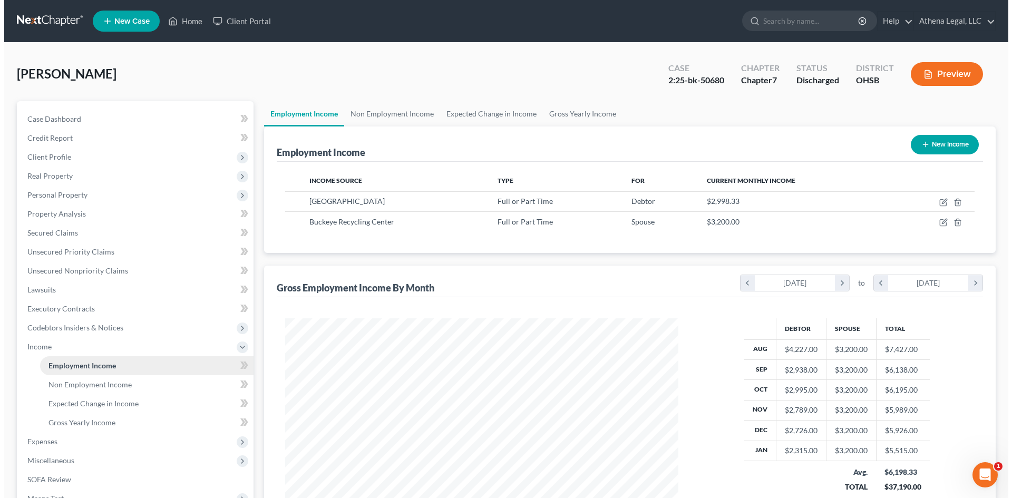
scroll to position [197, 414]
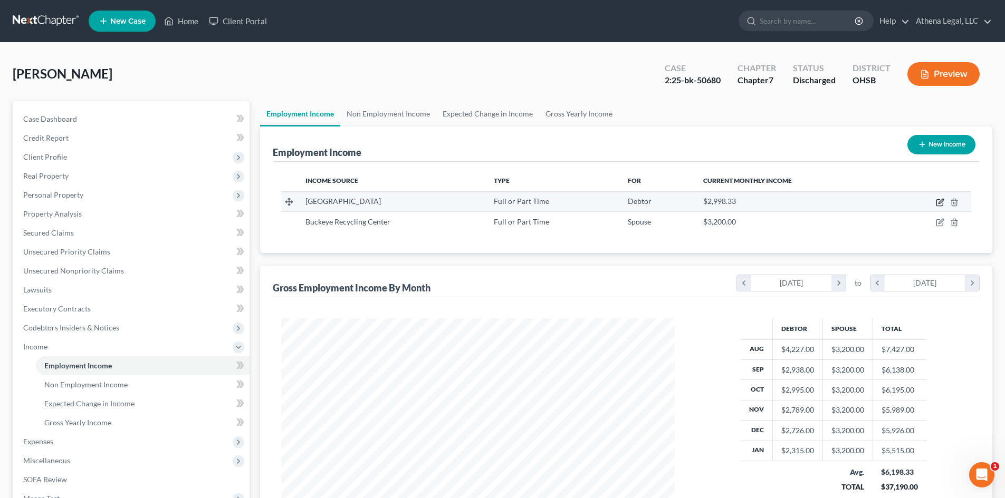
click at [938, 205] on icon "button" at bounding box center [939, 202] width 8 height 8
select select "0"
select select "36"
select select "2"
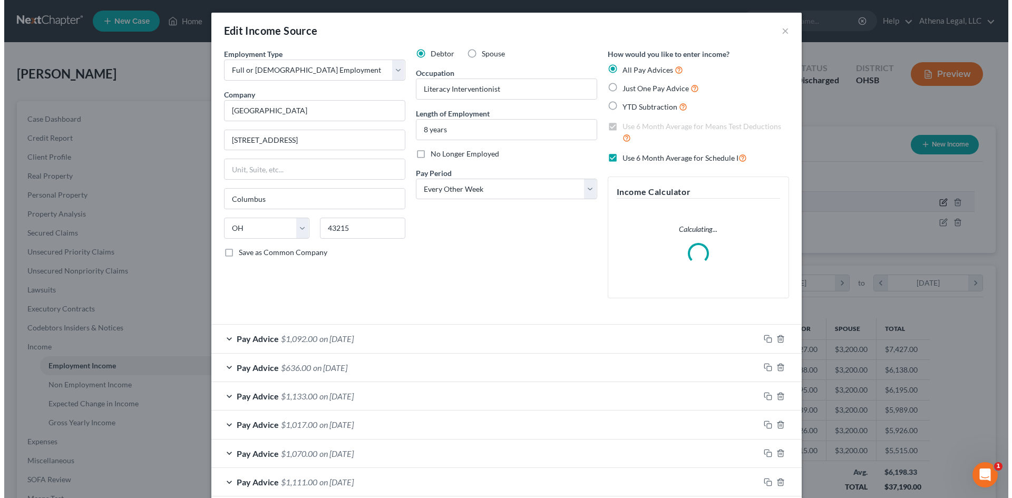
scroll to position [198, 418]
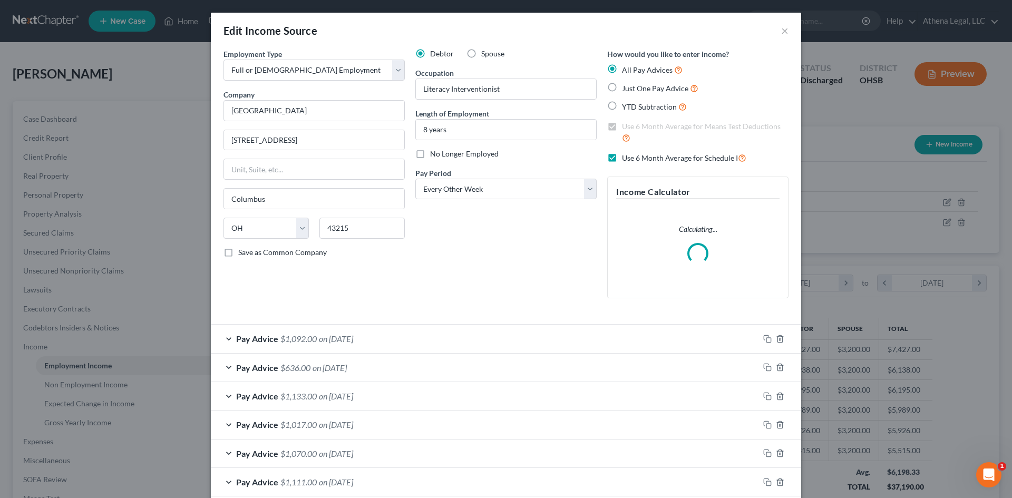
click at [393, 340] on div "Pay Advice $1,092.00 on 01/17/2025" at bounding box center [485, 339] width 548 height 28
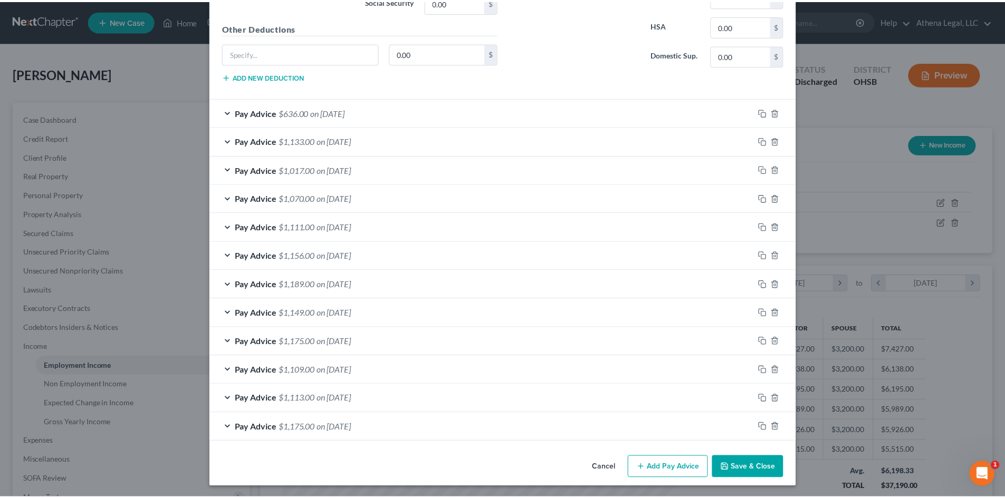
scroll to position [587, 0]
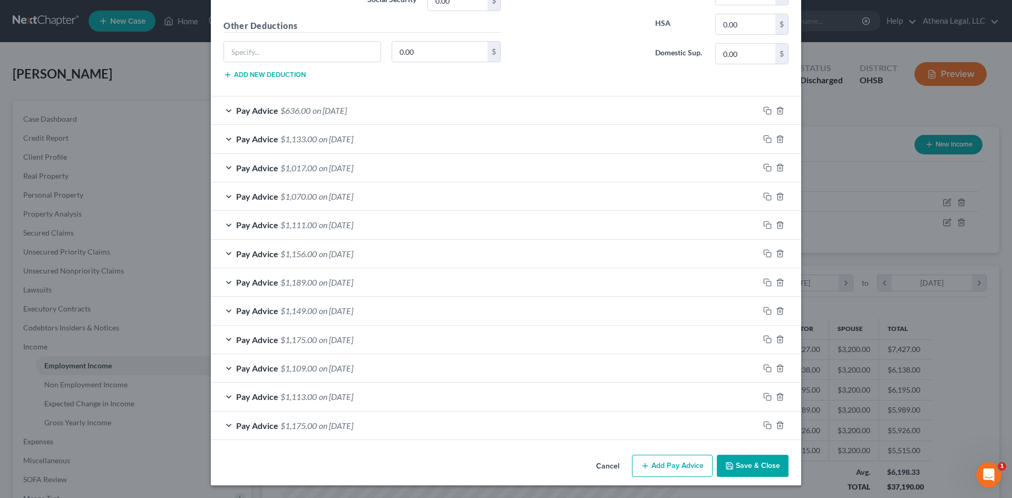
click at [750, 470] on button "Save & Close" at bounding box center [753, 466] width 72 height 22
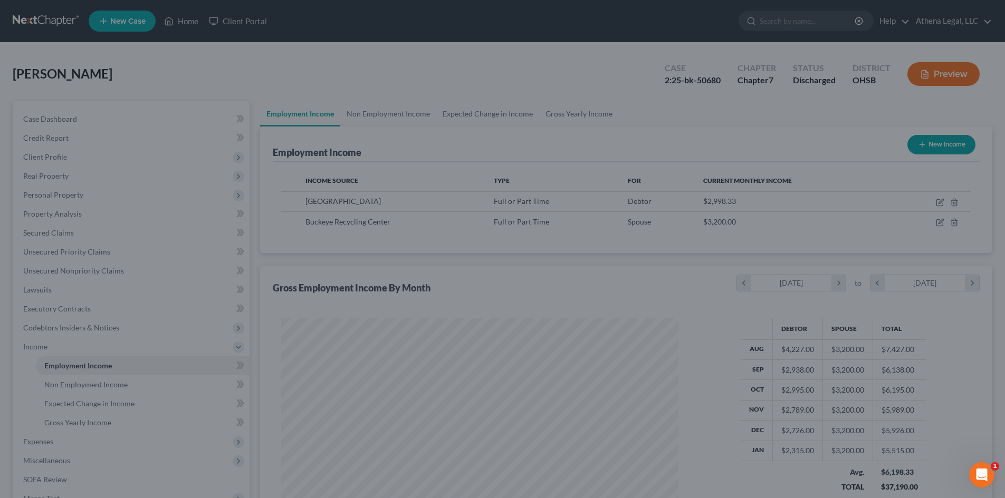
scroll to position [527106, 526888]
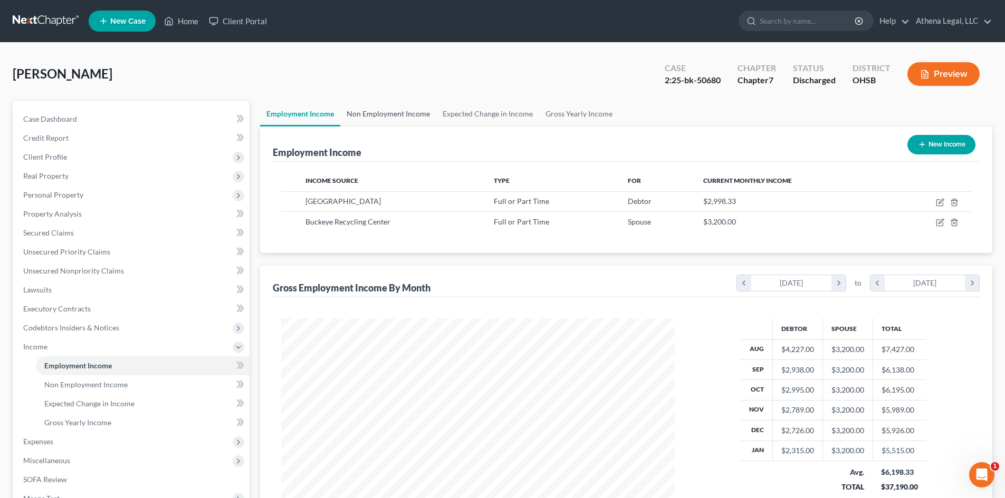
click at [388, 114] on link "Non Employment Income" at bounding box center [388, 113] width 96 height 25
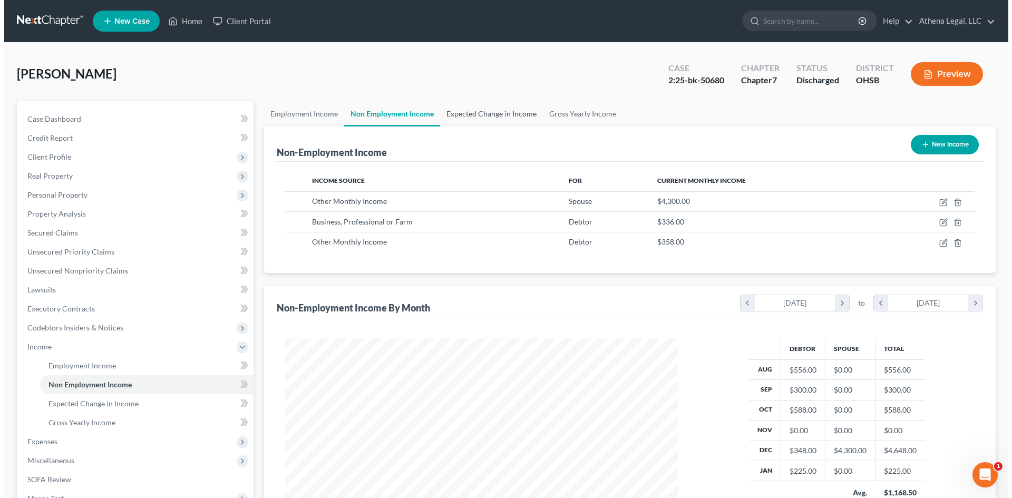
scroll to position [197, 414]
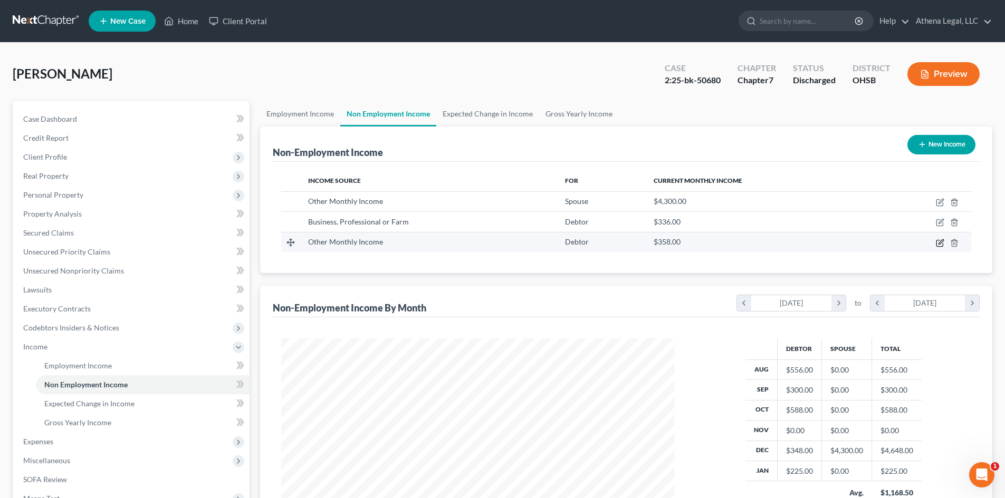
click at [942, 244] on icon "button" at bounding box center [939, 243] width 6 height 6
select select "13"
select select "0"
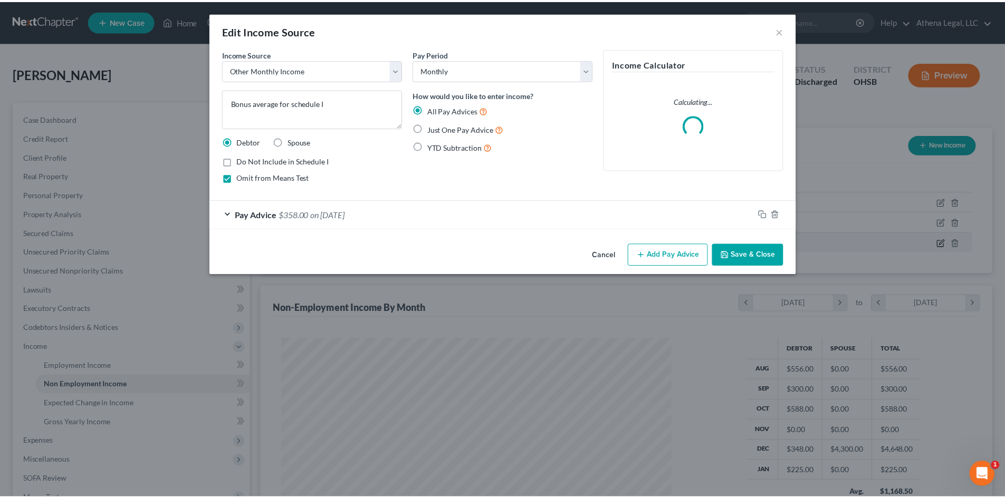
scroll to position [198, 418]
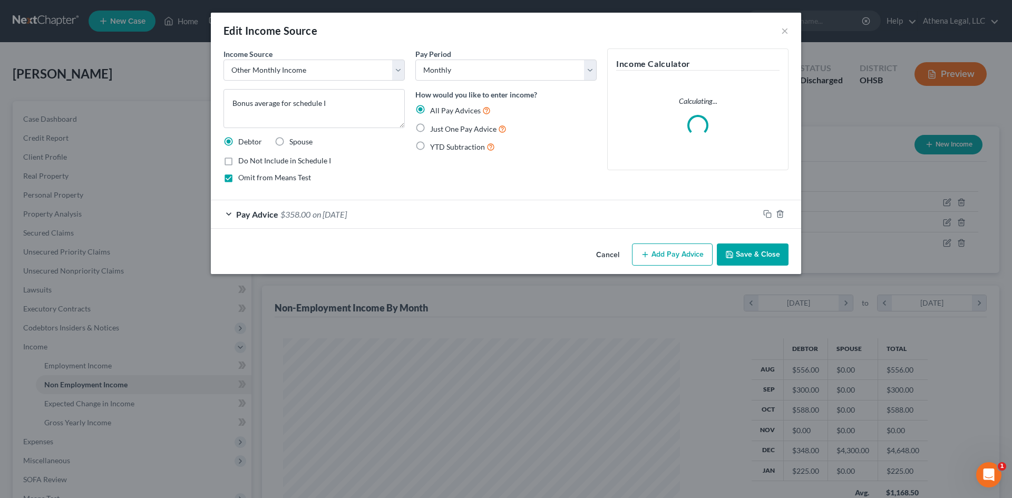
click at [762, 260] on button "Save & Close" at bounding box center [753, 255] width 72 height 22
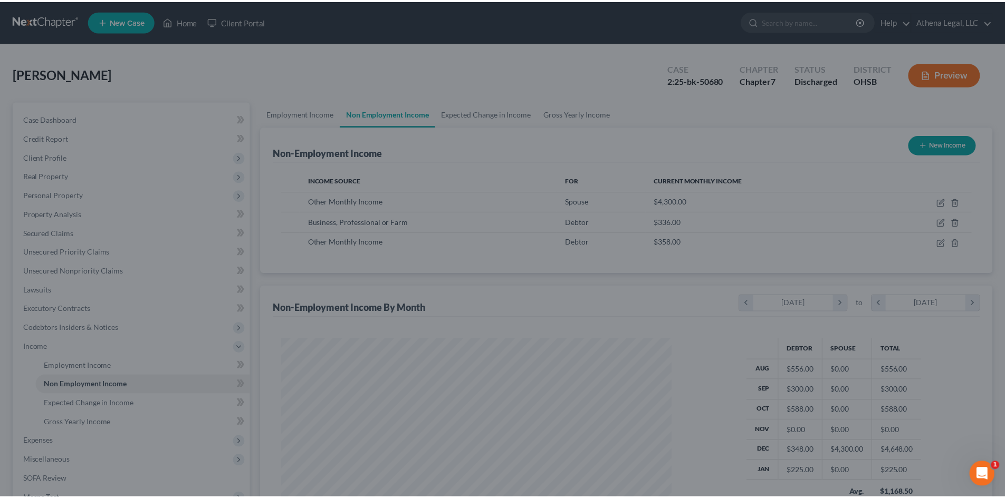
scroll to position [197, 414]
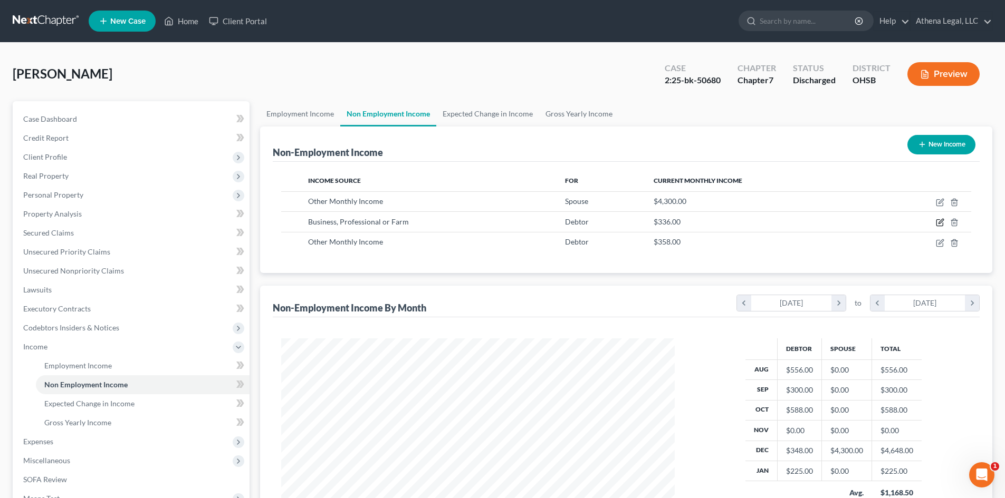
click at [936, 221] on icon "button" at bounding box center [939, 223] width 6 height 6
select select "10"
select select "0"
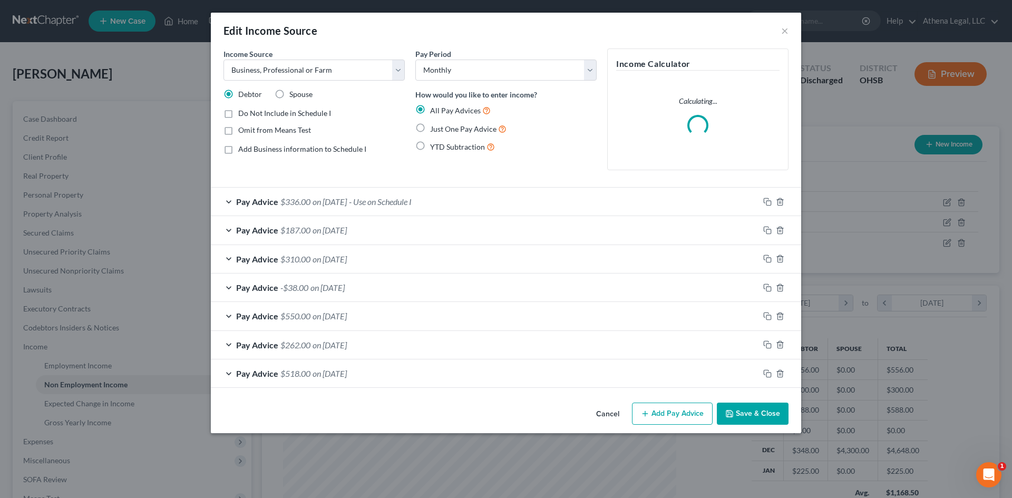
scroll to position [198, 418]
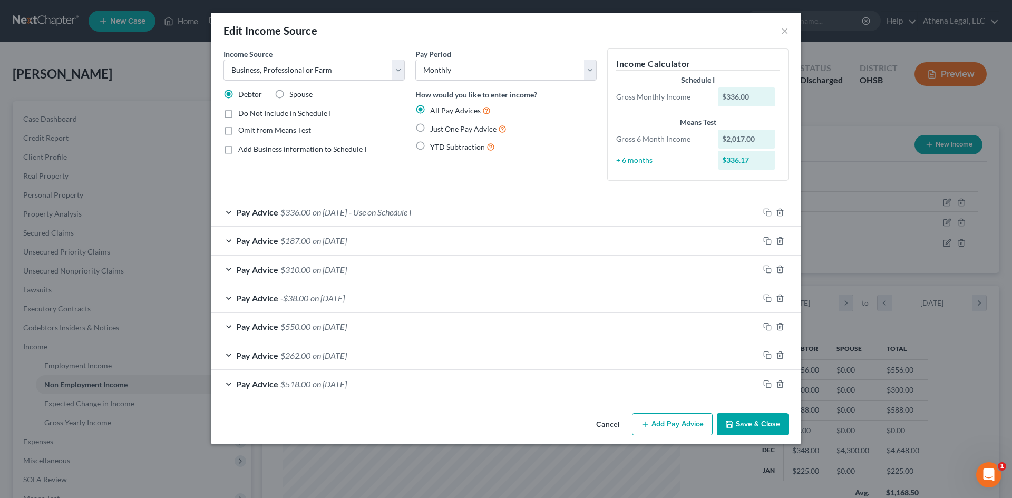
click at [495, 205] on div "Pay Advice $336.00 on 02/01/2025 - Use on Schedule I" at bounding box center [485, 212] width 548 height 28
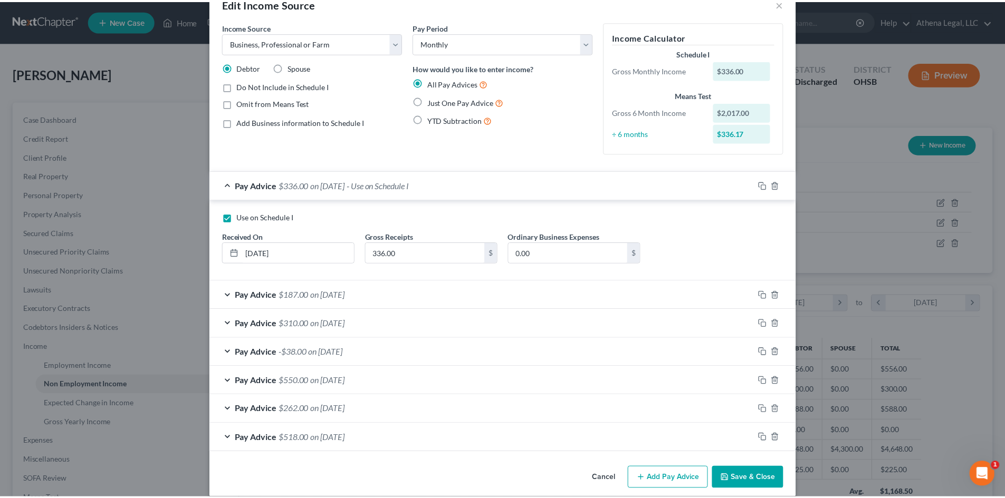
scroll to position [40, 0]
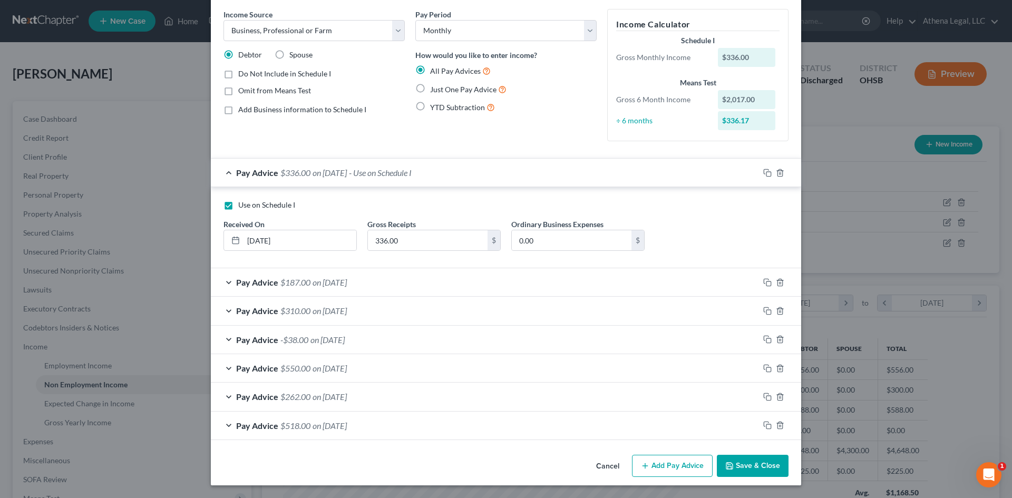
click at [735, 466] on button "Save & Close" at bounding box center [753, 466] width 72 height 22
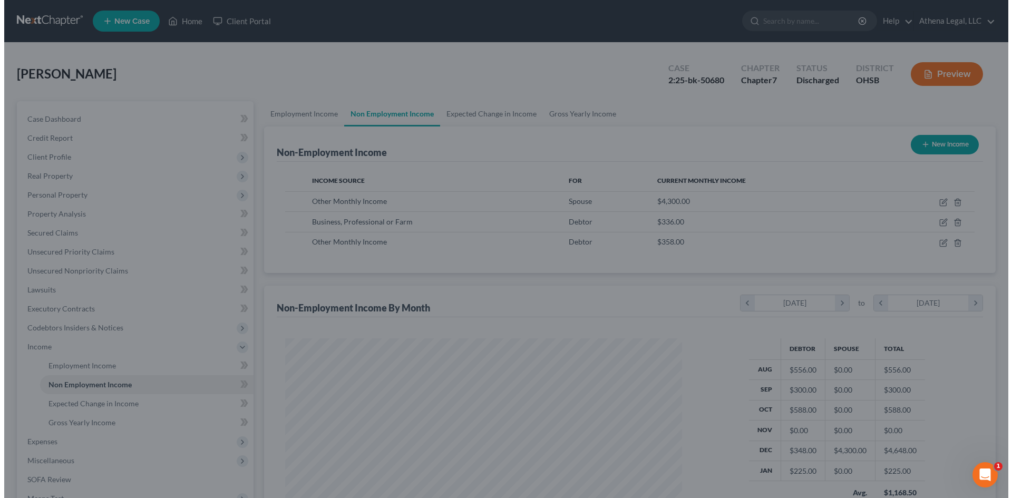
scroll to position [527106, 526888]
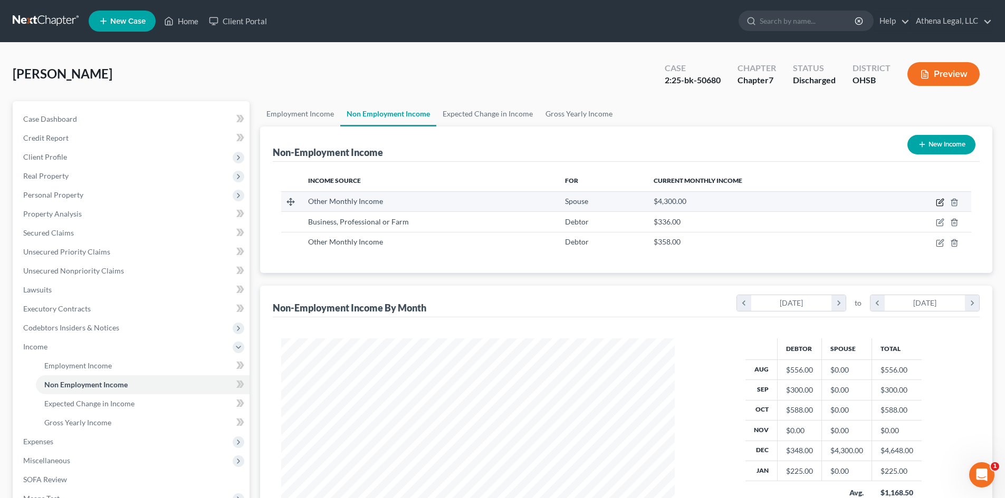
click at [940, 201] on icon "button" at bounding box center [939, 202] width 8 height 8
select select "13"
select select "0"
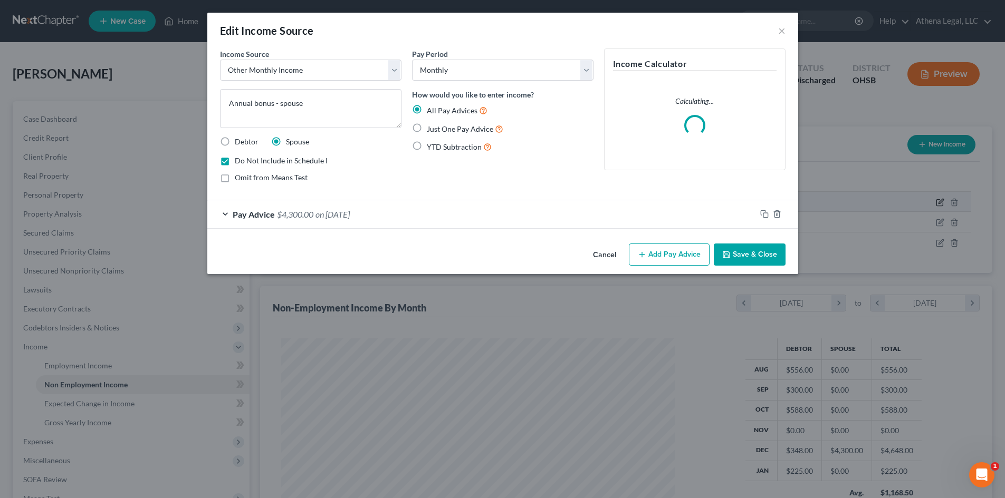
scroll to position [198, 418]
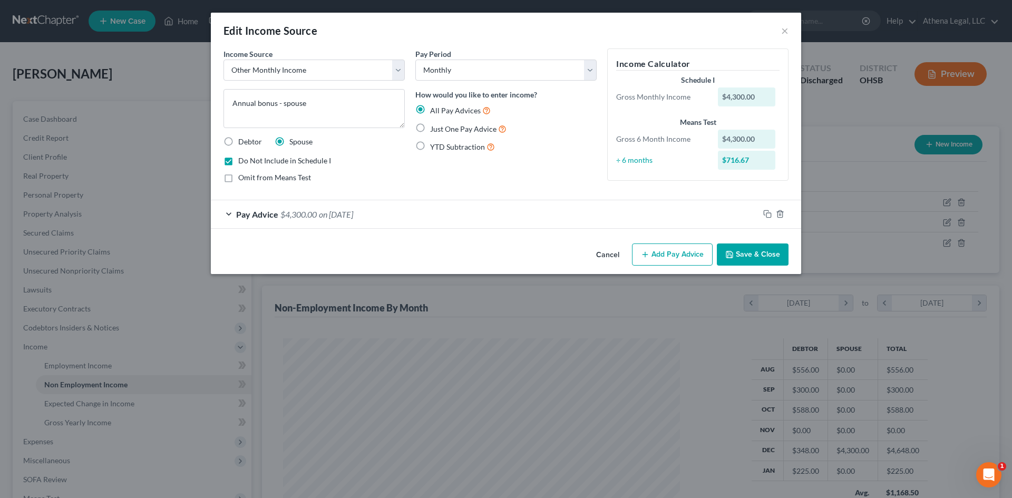
click at [738, 254] on button "Save & Close" at bounding box center [753, 255] width 72 height 22
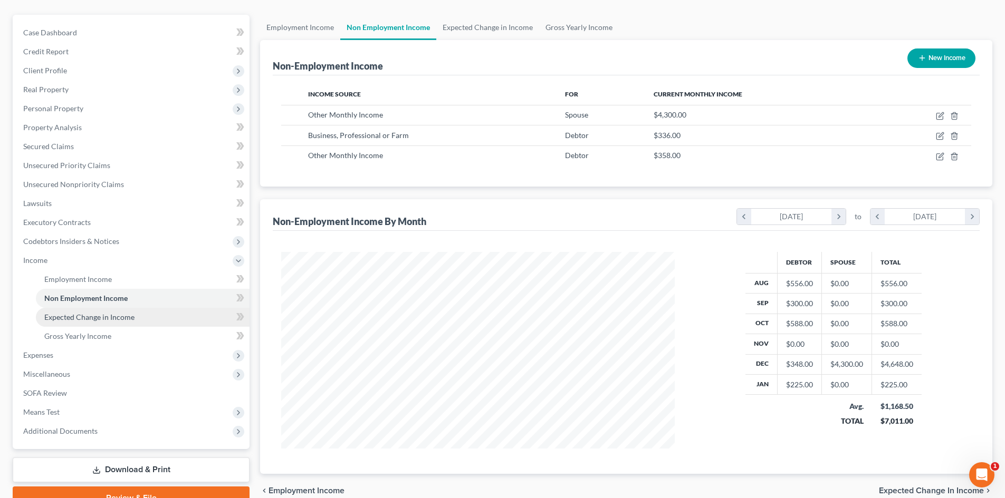
scroll to position [105, 0]
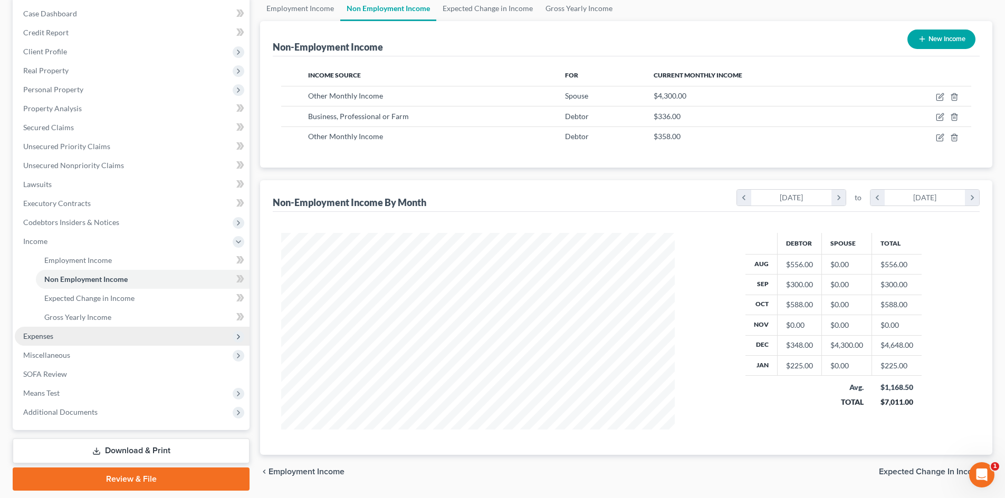
click at [64, 340] on span "Expenses" at bounding box center [132, 336] width 235 height 19
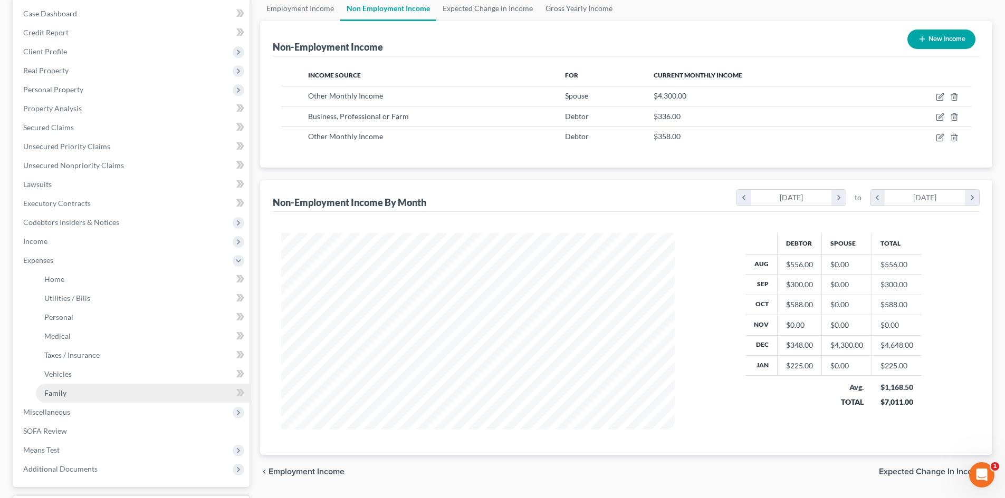
click at [82, 399] on link "Family" at bounding box center [143, 393] width 214 height 19
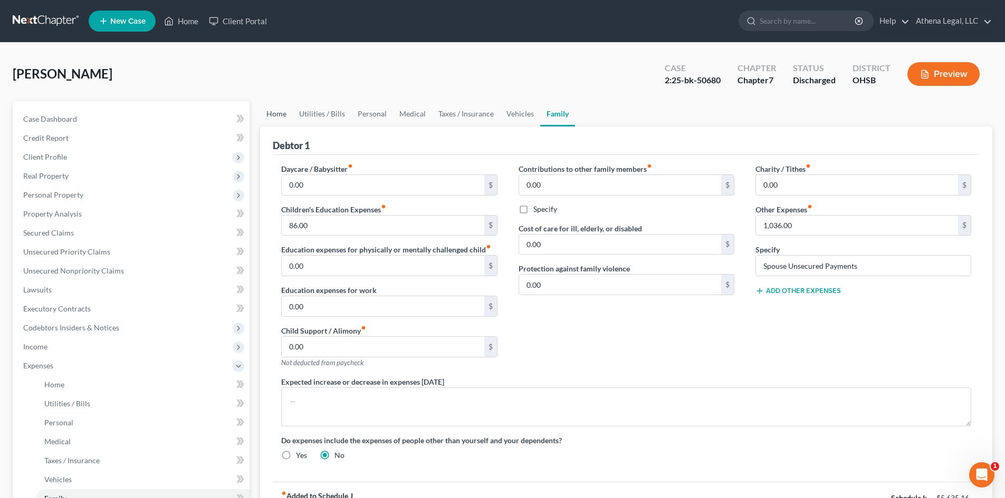
click at [285, 119] on link "Home" at bounding box center [276, 113] width 33 height 25
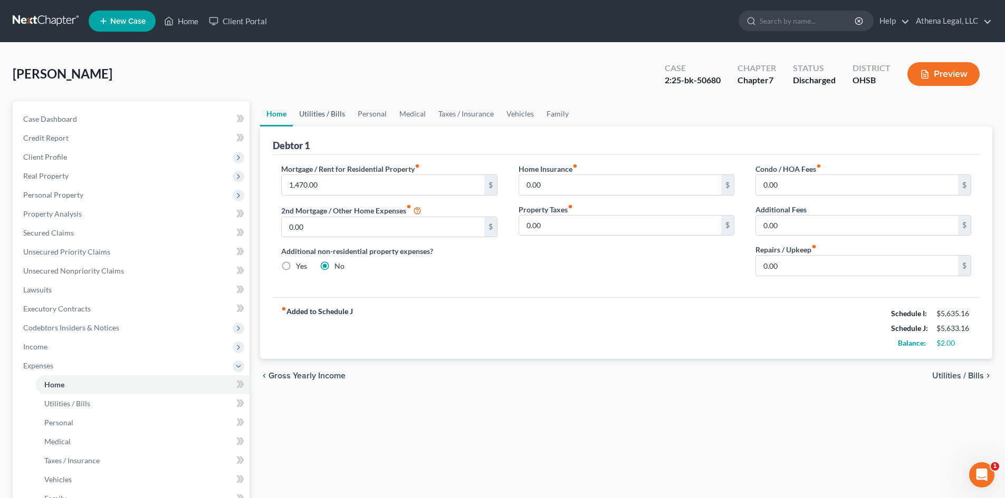
click at [316, 115] on link "Utilities / Bills" at bounding box center [322, 113] width 59 height 25
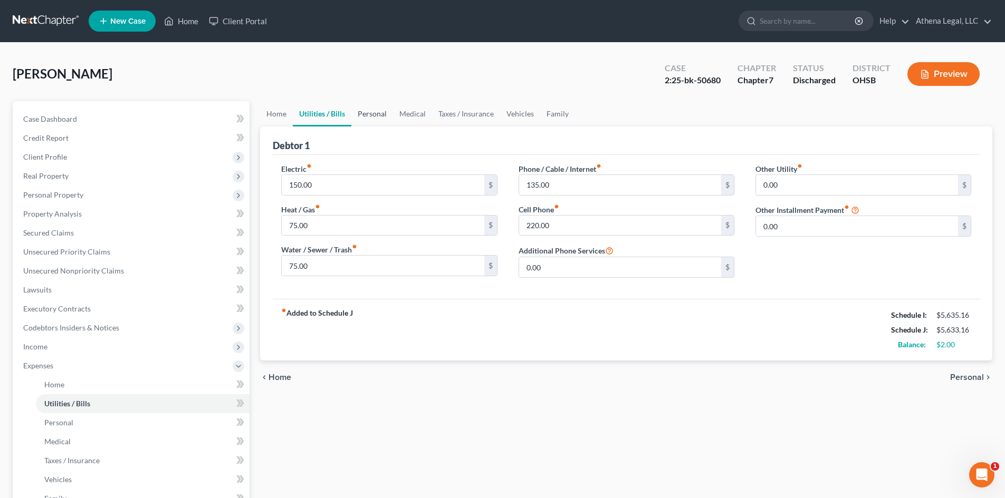
click at [369, 115] on link "Personal" at bounding box center [372, 113] width 42 height 25
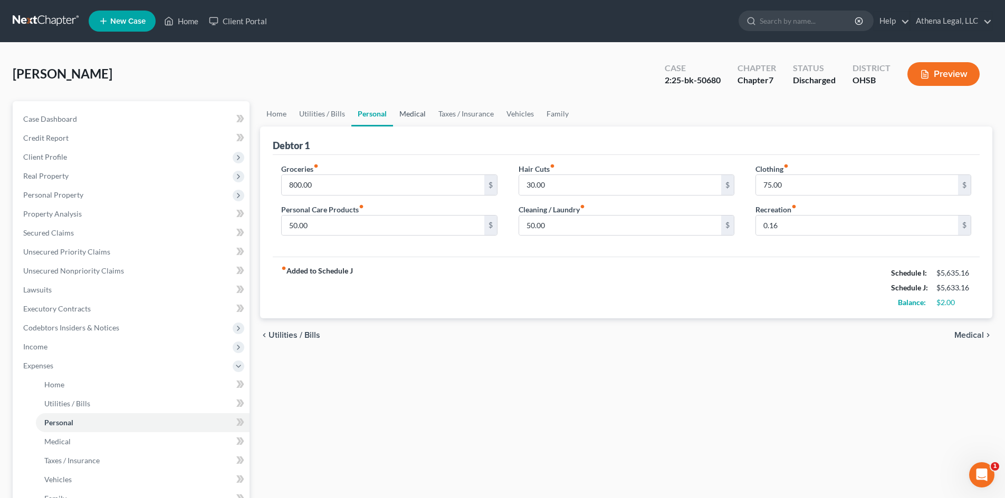
click at [421, 116] on link "Medical" at bounding box center [412, 113] width 39 height 25
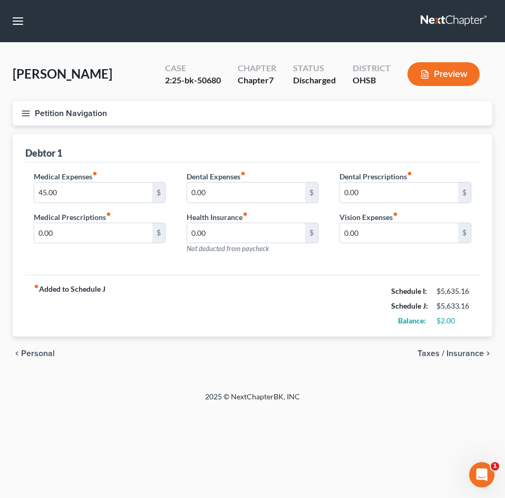
click at [29, 115] on line "button" at bounding box center [25, 115] width 7 height 0
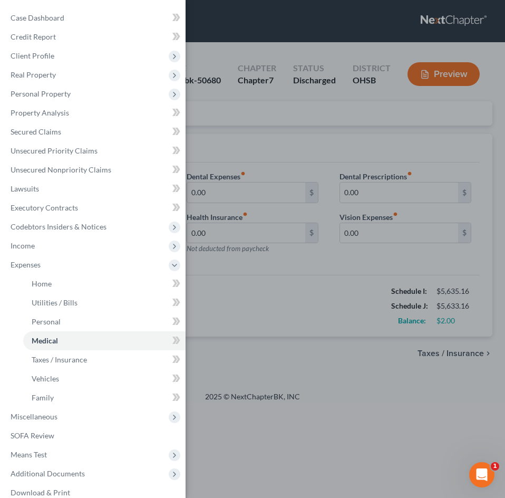
click at [259, 102] on div "Case Dashboard Payments Invoices Payments Payments Credit Report Client Profile" at bounding box center [252, 249] width 505 height 498
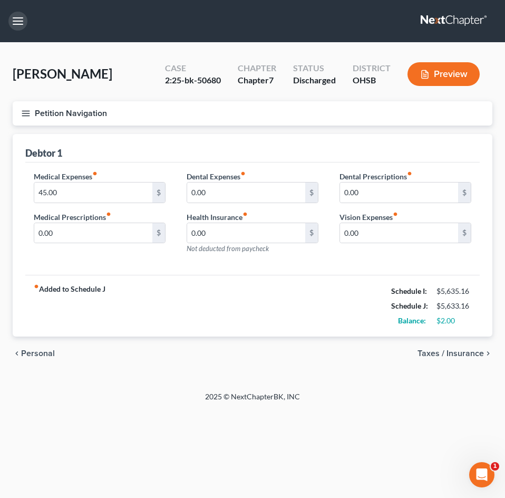
click at [20, 20] on button "button" at bounding box center [17, 21] width 19 height 19
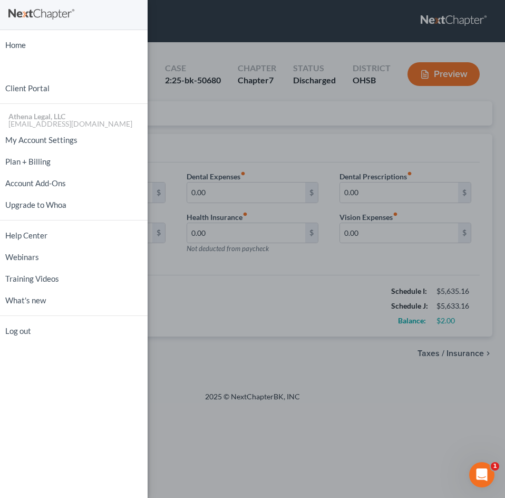
click at [20, 20] on link at bounding box center [73, 14] width 131 height 19
